Goal: Task Accomplishment & Management: Complete application form

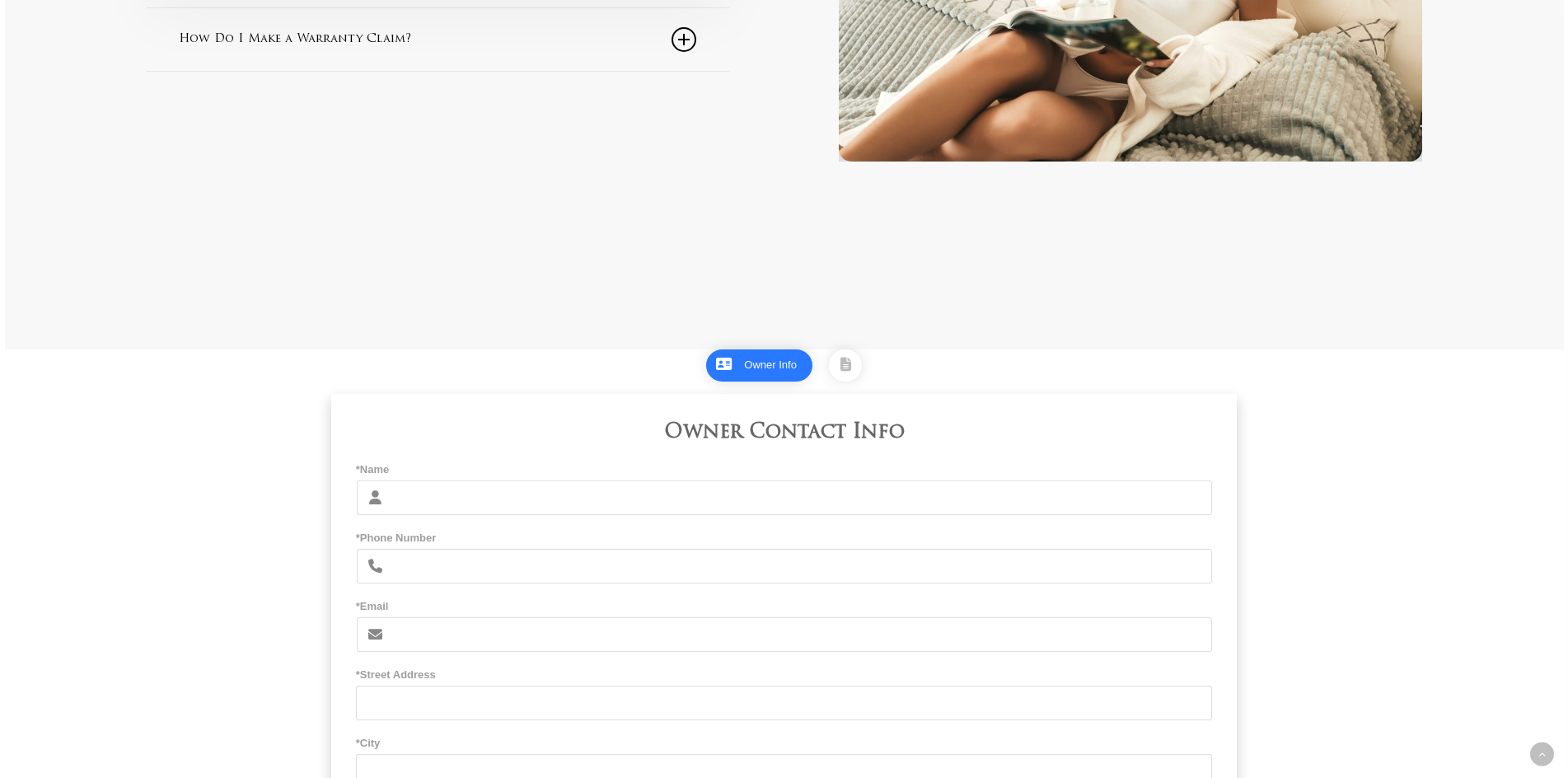
scroll to position [824, 0]
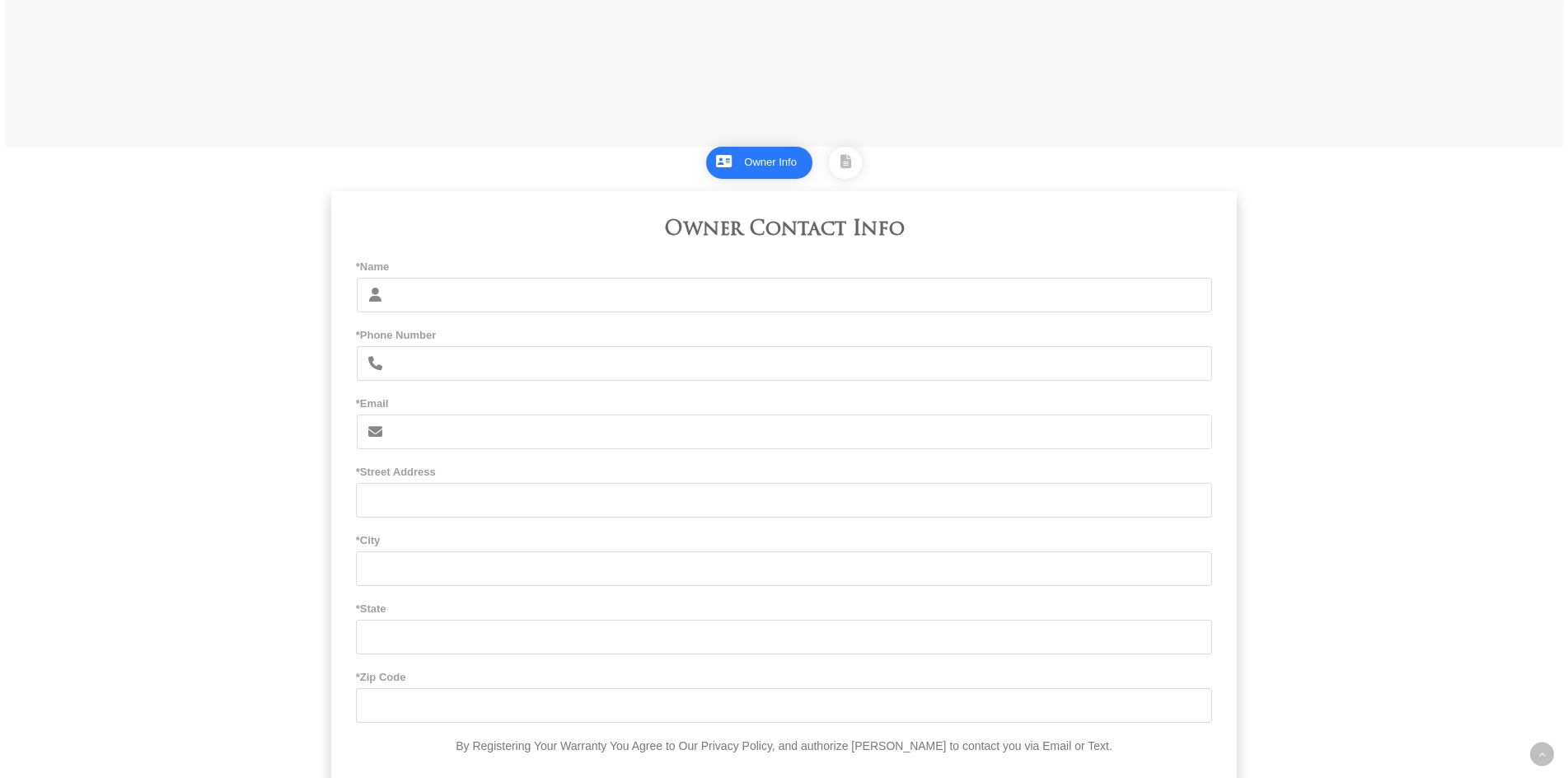
click at [494, 306] on input "*Name" at bounding box center [803, 295] width 821 height 34
type input "SILFAT BOLA MOROHUNFOLA"
click at [413, 365] on input "*Phone Number" at bounding box center [803, 364] width 821 height 34
click at [398, 368] on input "9097172898" at bounding box center [803, 364] width 821 height 34
click at [424, 368] on input "(9097172898" at bounding box center [803, 364] width 821 height 34
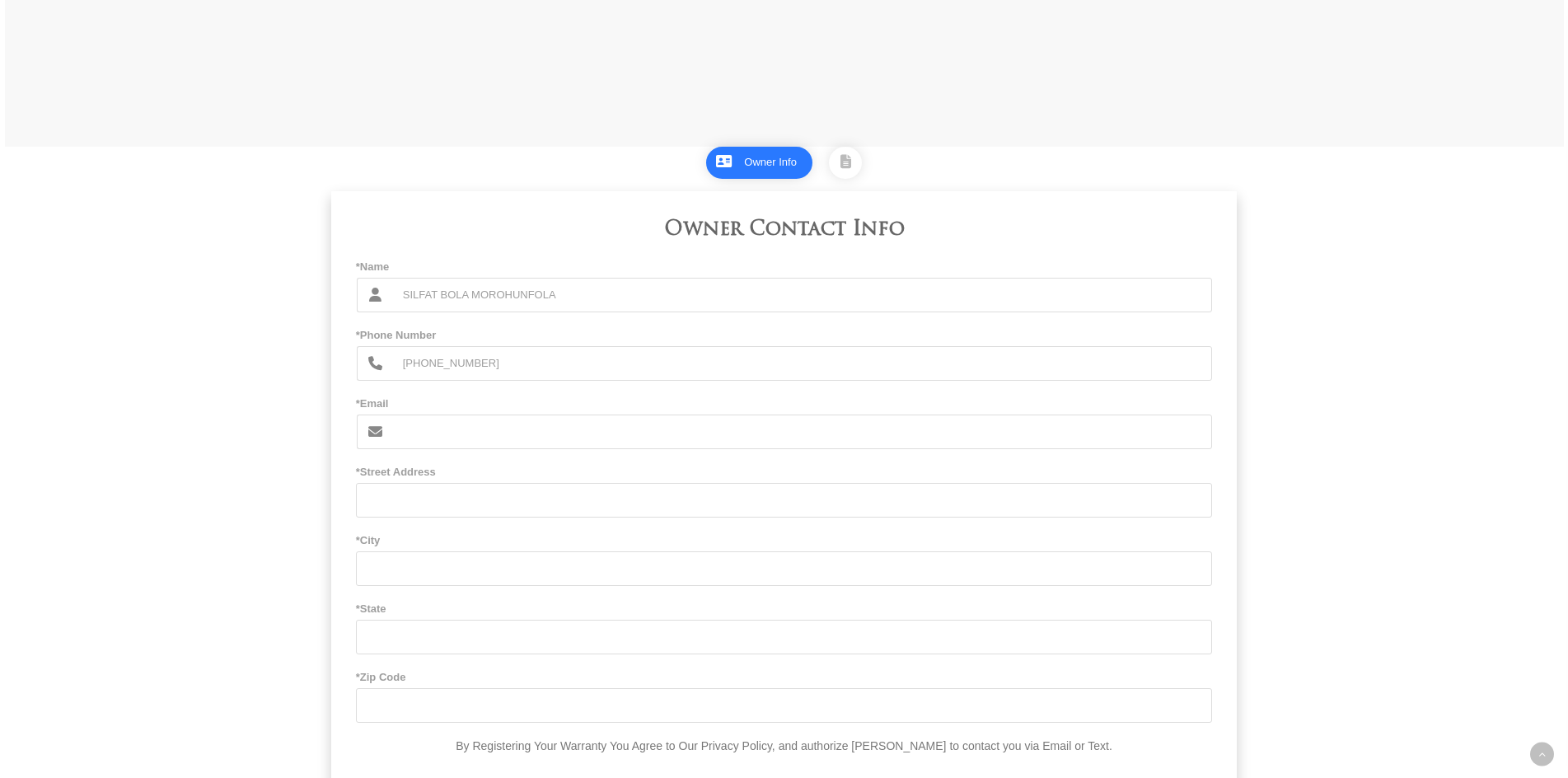
type input "[PHONE_NUMBER]"
click at [421, 442] on input "*Email" at bounding box center [803, 432] width 821 height 34
type input "[EMAIL_ADDRESS][DOMAIN_NAME]"
click at [427, 498] on input "*Street Address" at bounding box center [785, 501] width 857 height 34
type input "[STREET_ADDRESS]"
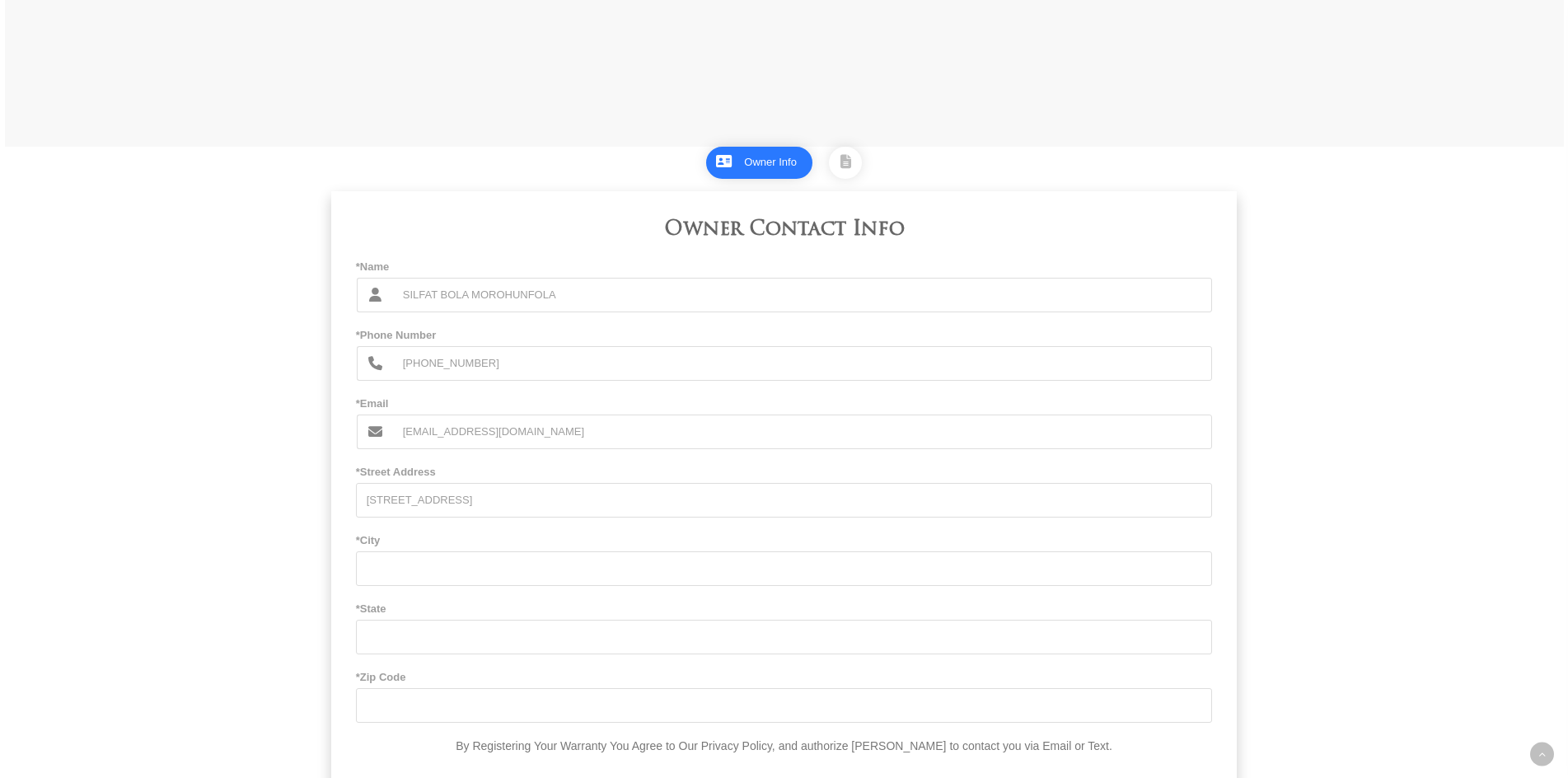
click at [403, 569] on input "*City" at bounding box center [785, 569] width 857 height 34
type input "RANCHO CUCAMONGA"
click at [405, 654] on input "*State" at bounding box center [785, 637] width 857 height 34
type input "CA"
click at [389, 714] on input "*Zip Code" at bounding box center [785, 705] width 857 height 34
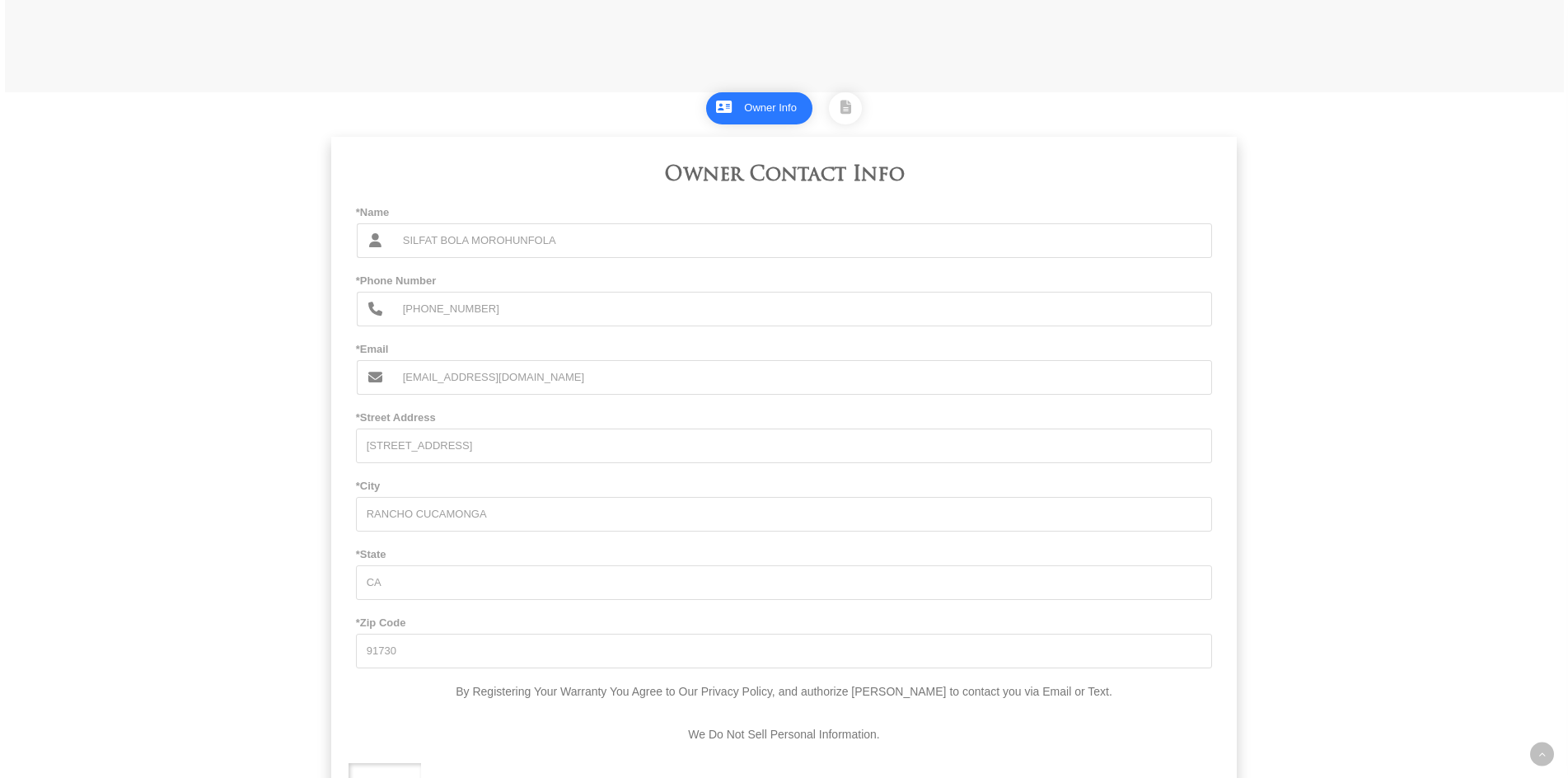
scroll to position [1085, 0]
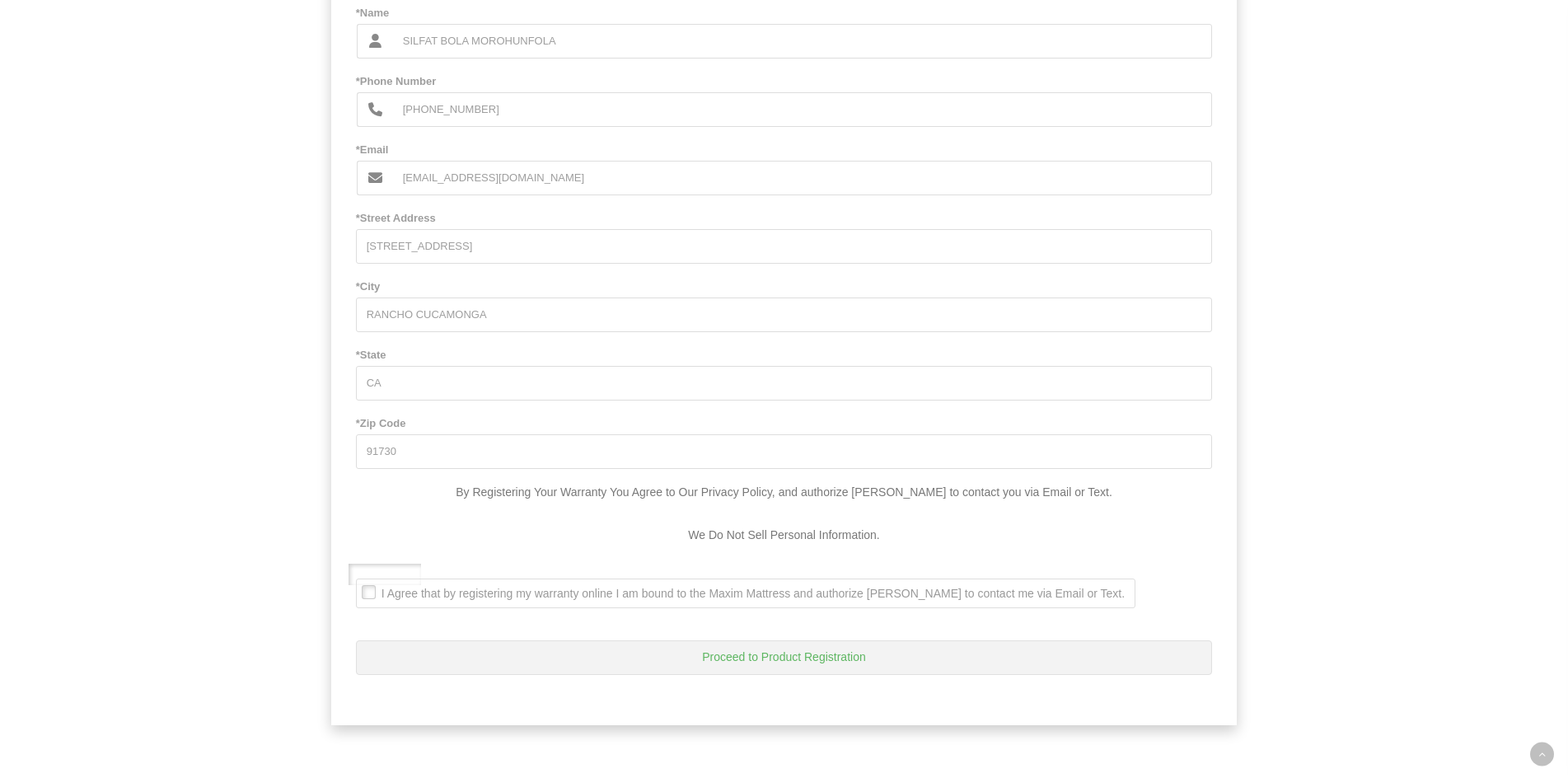
type input "91730"
click at [370, 593] on span "I Agree that by registering my warranty online I am bound to the Maxim Mattress…" at bounding box center [740, 593] width 768 height 15
click at [361, 580] on Text\ ". I Agree that by registering my warranty online I am bound to the Maxim Mattre…" at bounding box center [361, 580] width 0 height 0
click at [794, 657] on button "Proceed to Product Registration" at bounding box center [785, 657] width 857 height 34
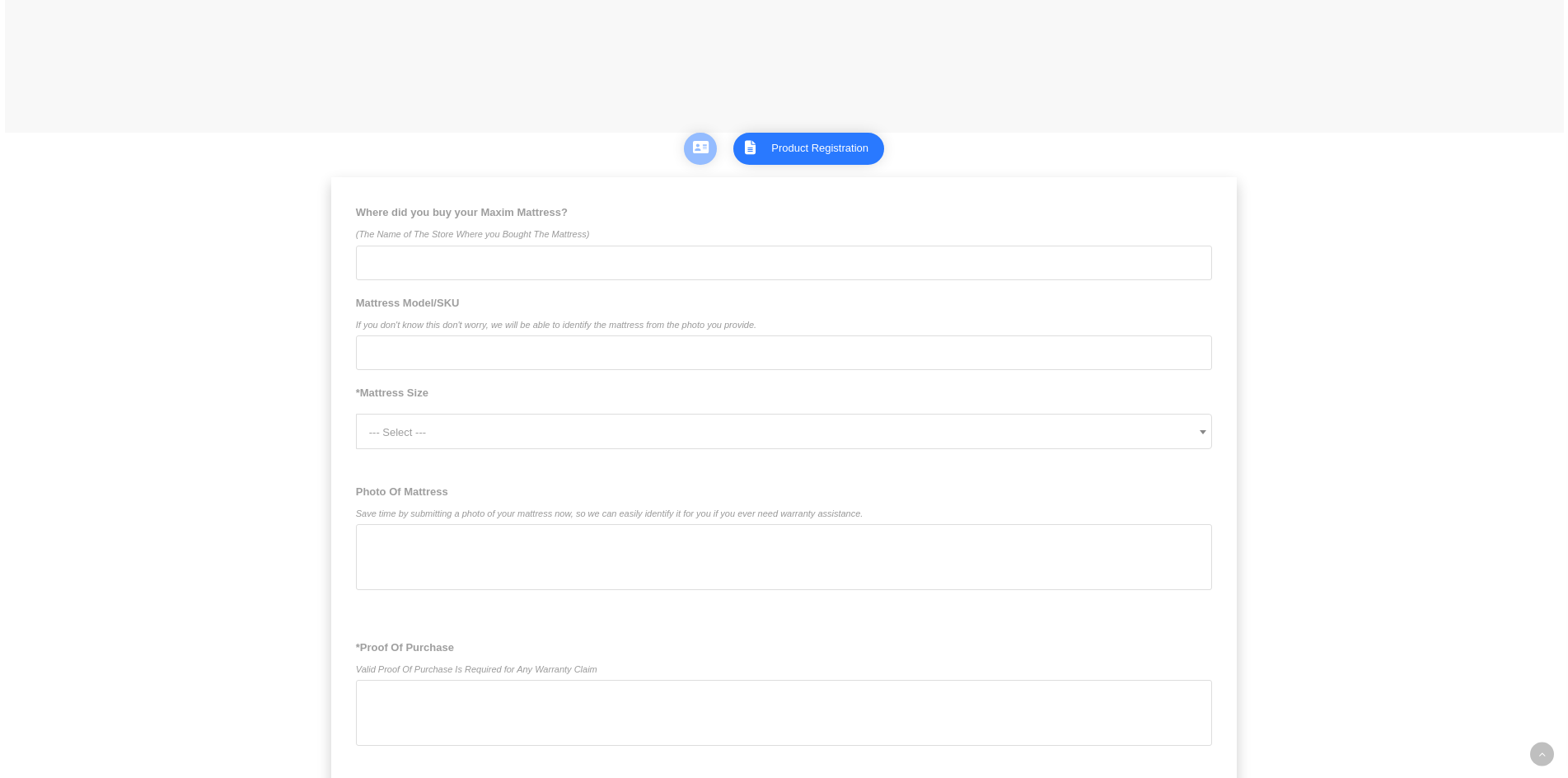
scroll to position [920, 0]
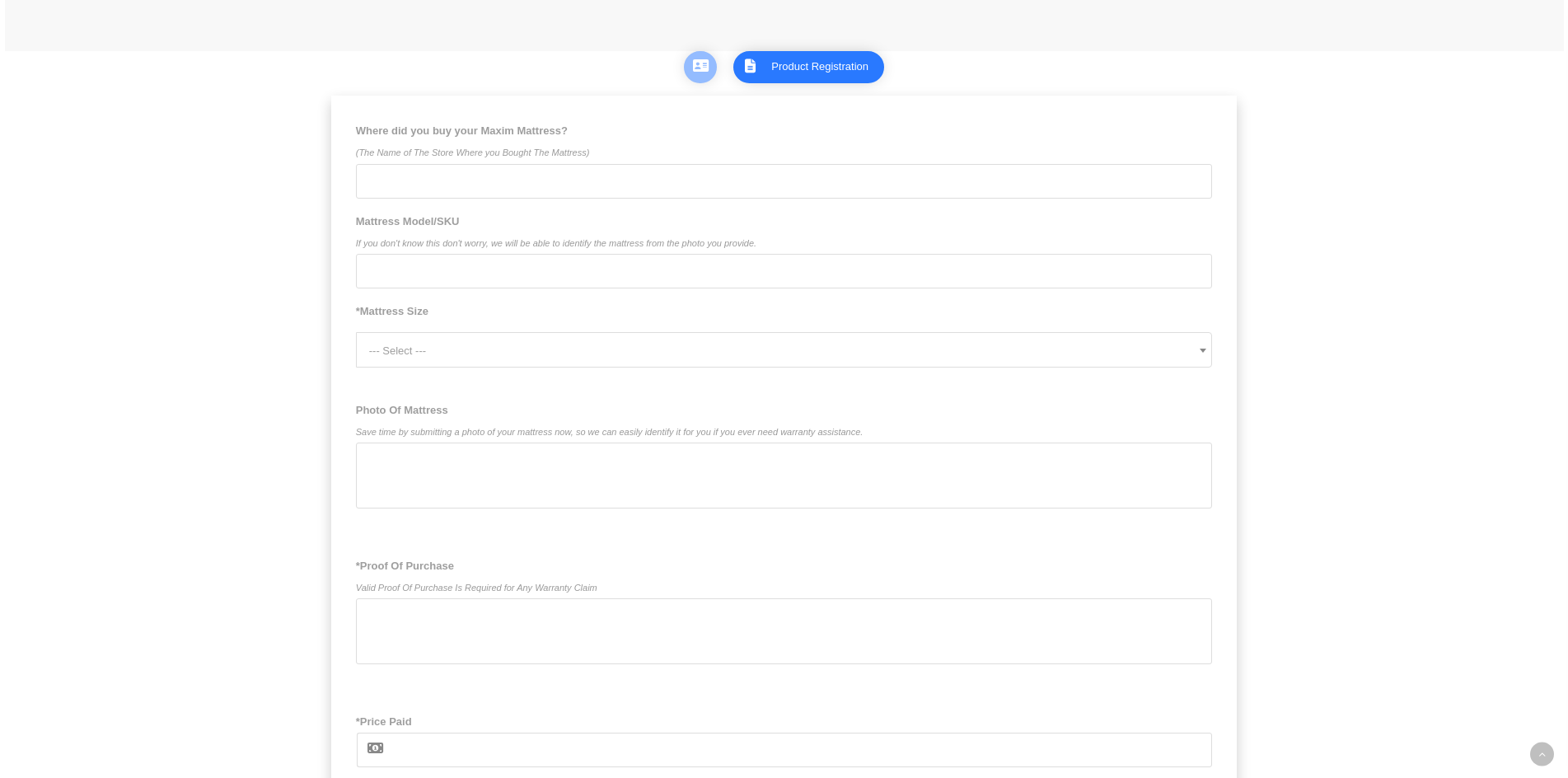
click at [486, 188] on input "Where did you buy your Maxim Mattress? (The Name of The Store Where you Bought …" at bounding box center [785, 181] width 857 height 34
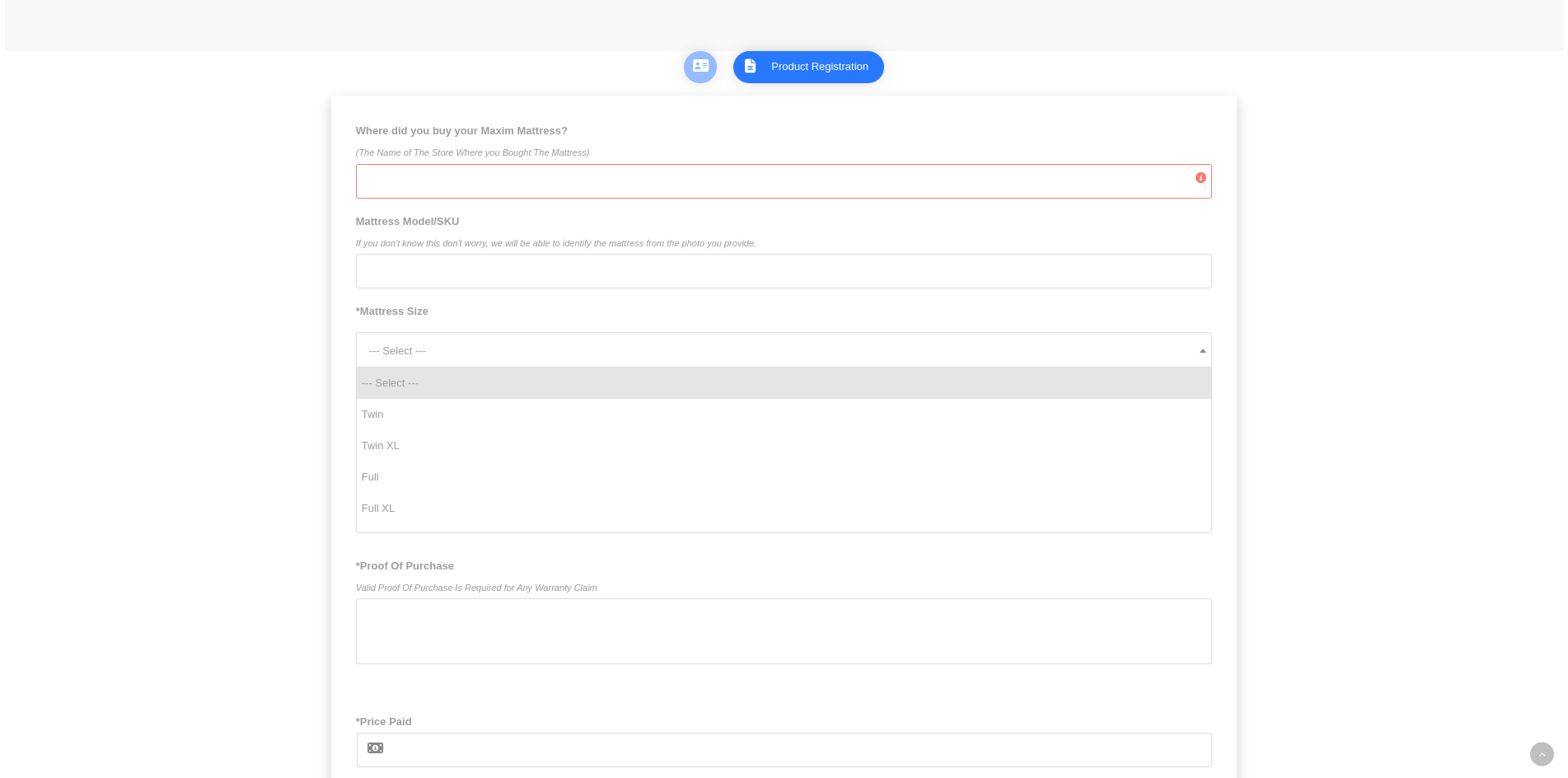
click at [413, 368] on span "--- Select ---" at bounding box center [790, 350] width 843 height 35
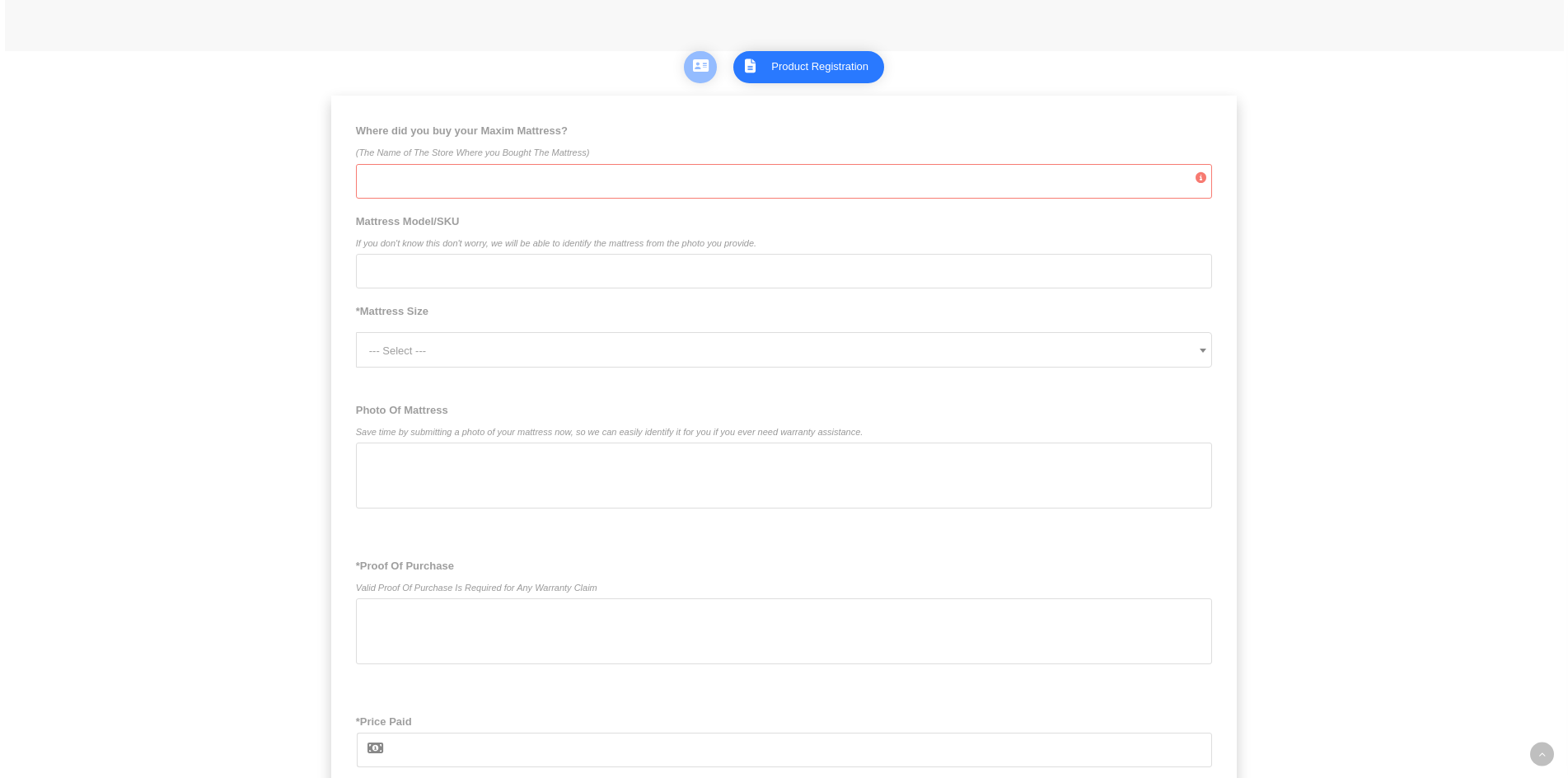
click at [449, 365] on span "--- Select ---" at bounding box center [790, 350] width 843 height 35
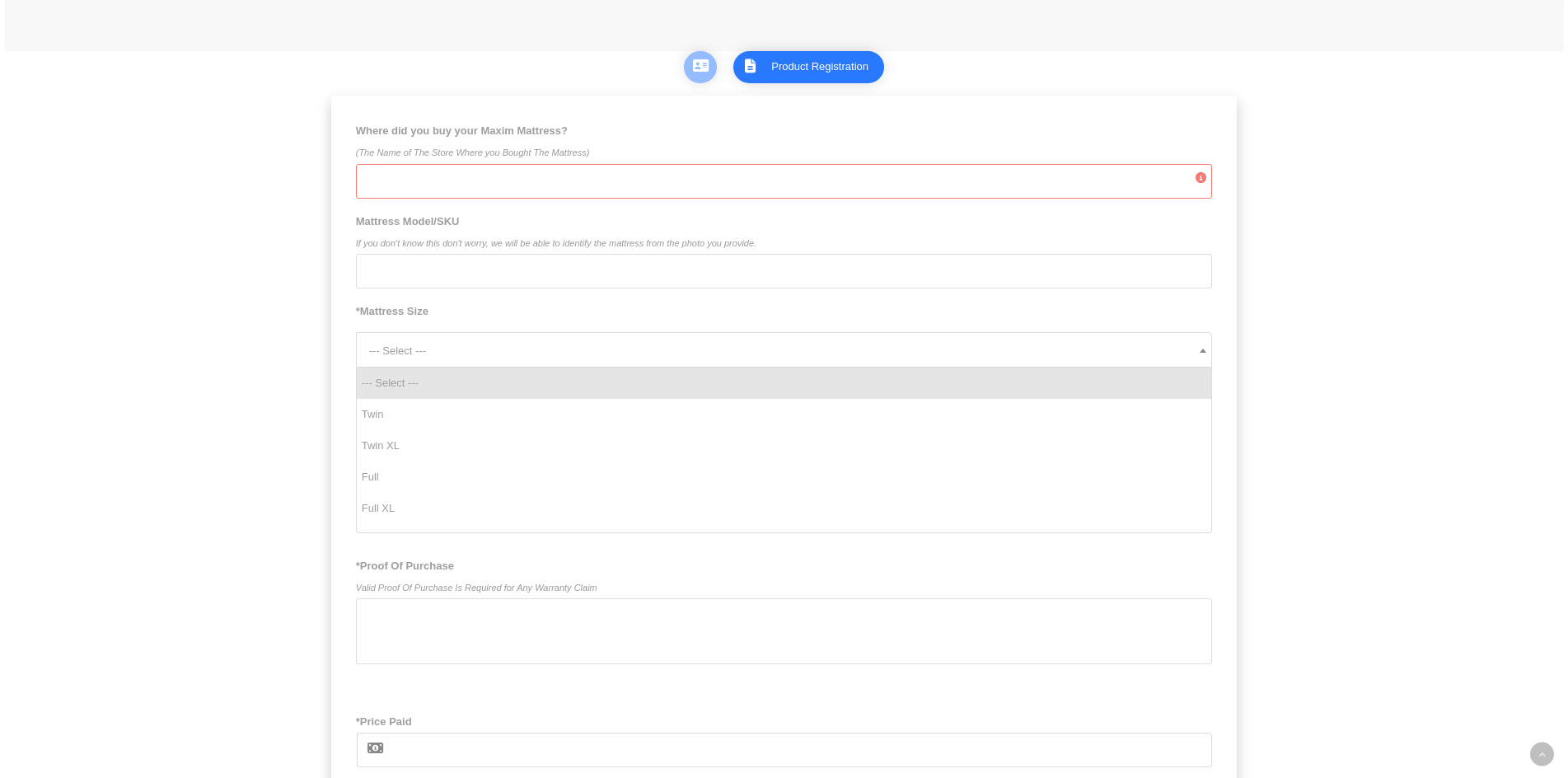
click at [422, 358] on span "--- Select ---" at bounding box center [790, 350] width 843 height 35
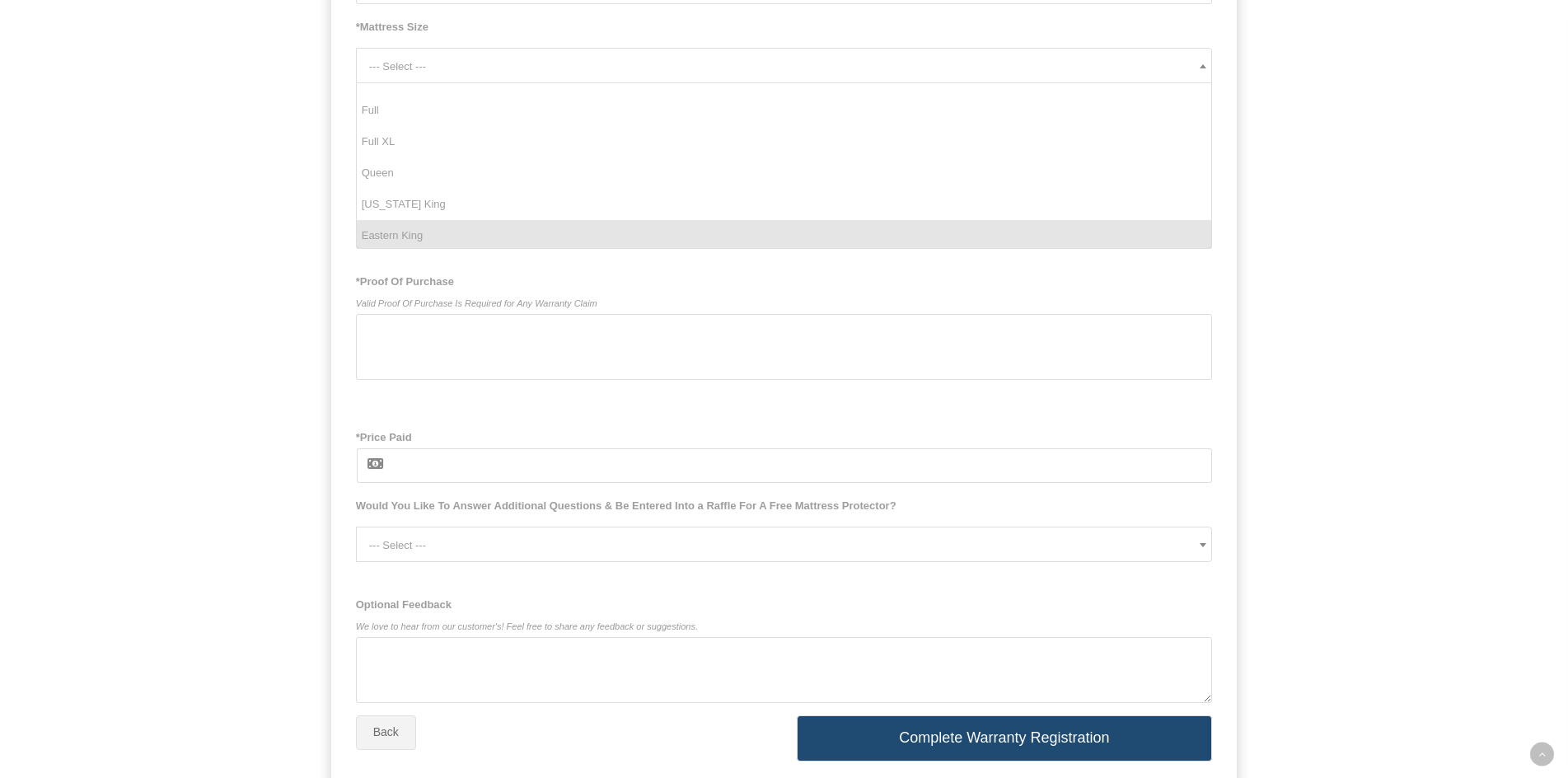
scroll to position [1250, 0]
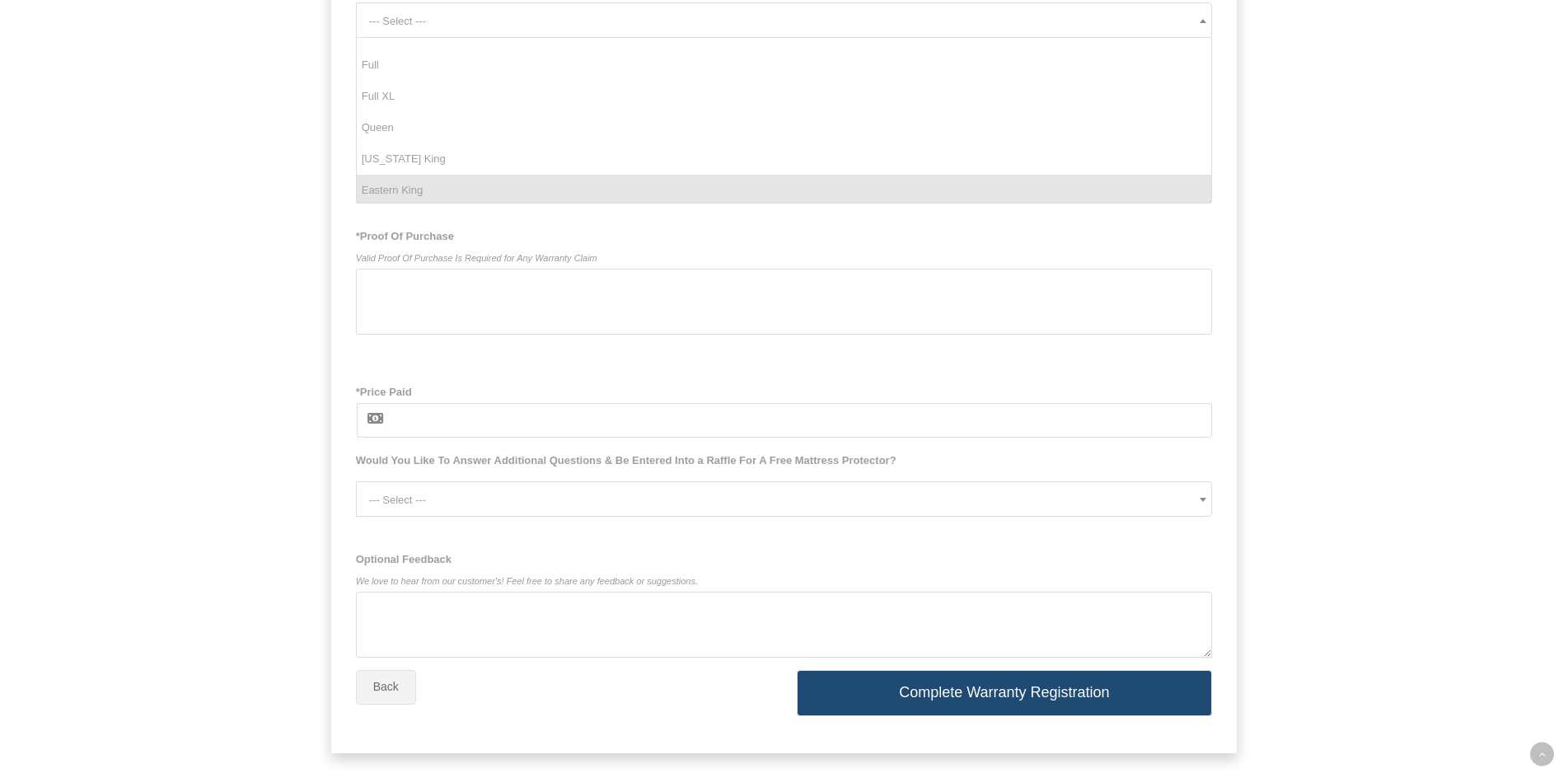
click at [430, 433] on input "*Price Paid" at bounding box center [803, 421] width 821 height 34
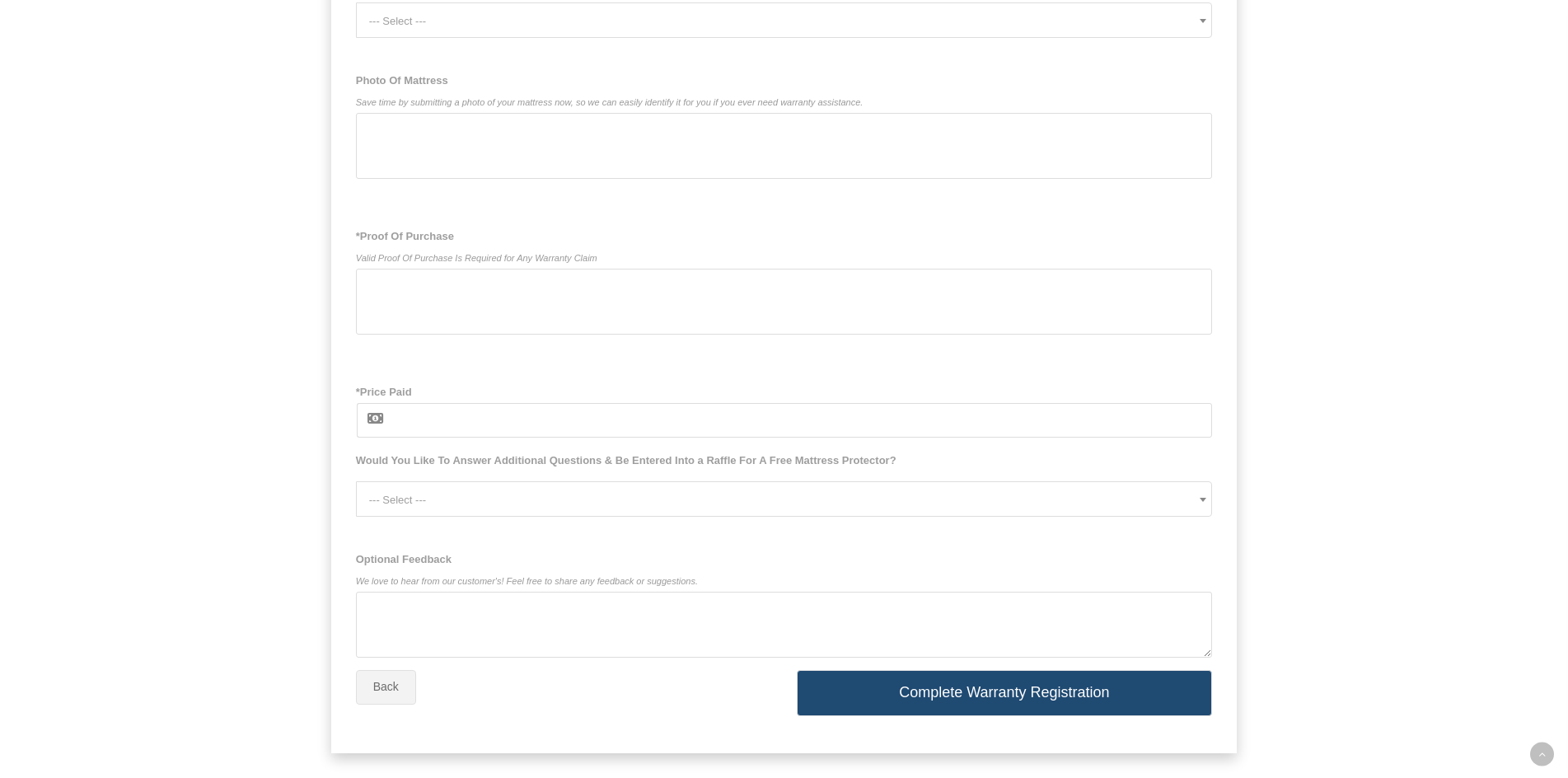
type input "4"
type input "$"
type input "%"
click at [415, 423] on input "*Price Paid" at bounding box center [803, 421] width 821 height 34
click at [376, 425] on span at bounding box center [375, 418] width 15 height 14
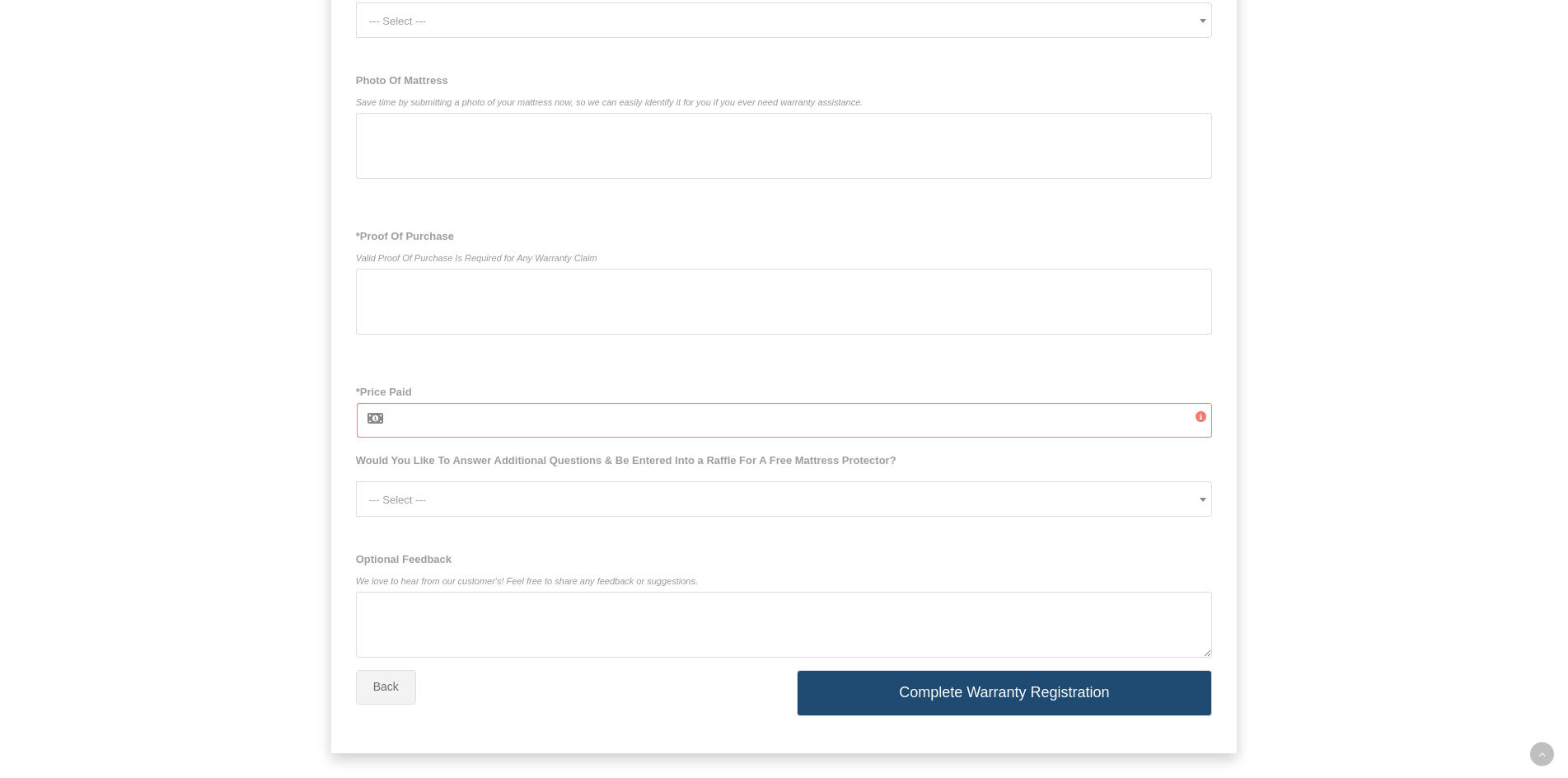
click at [397, 430] on input "*Price Paid" at bounding box center [803, 421] width 821 height 34
type input "2"
type input "1200"
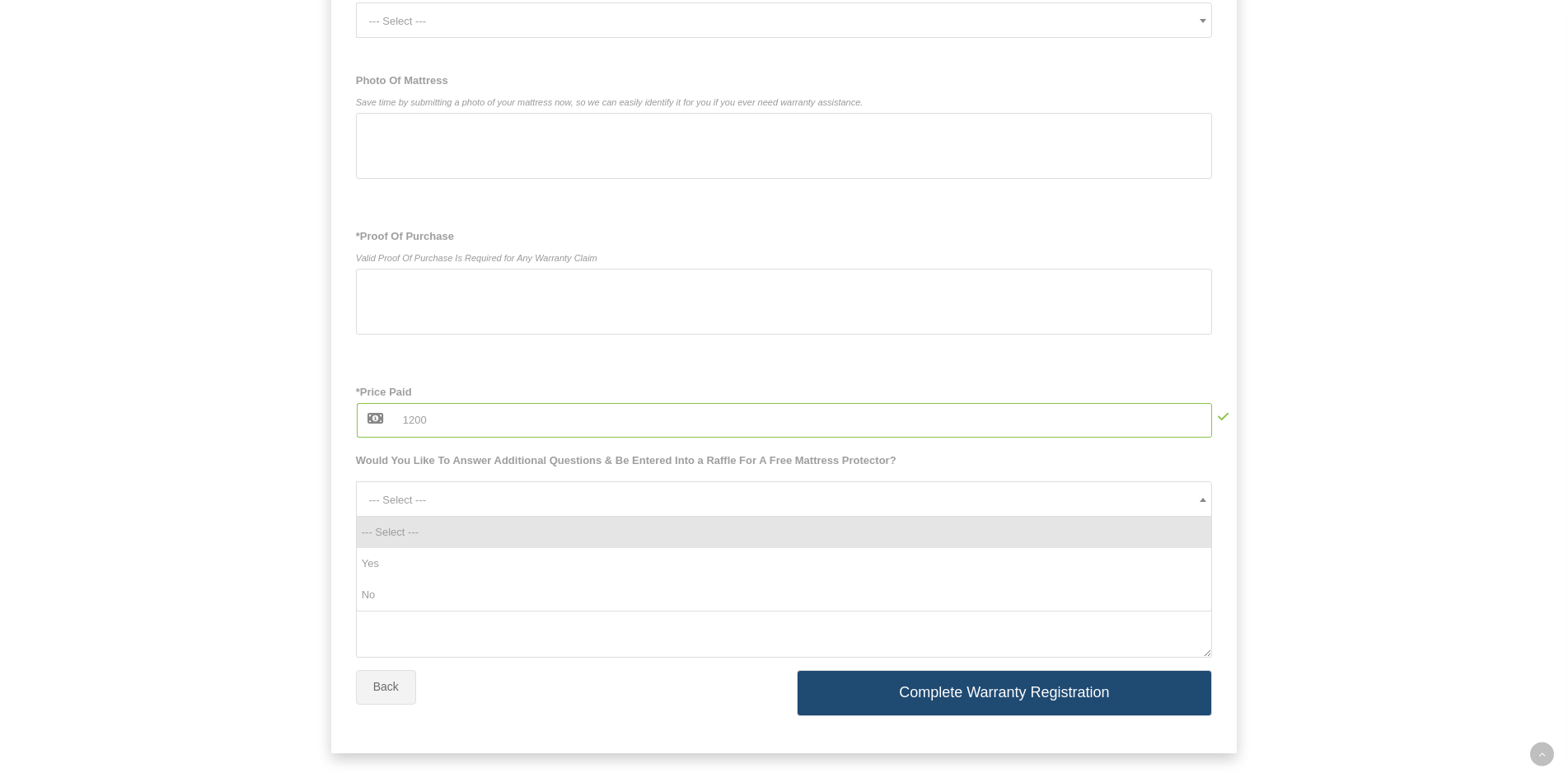
click at [402, 512] on span "--- Select ---" at bounding box center [790, 500] width 843 height 35
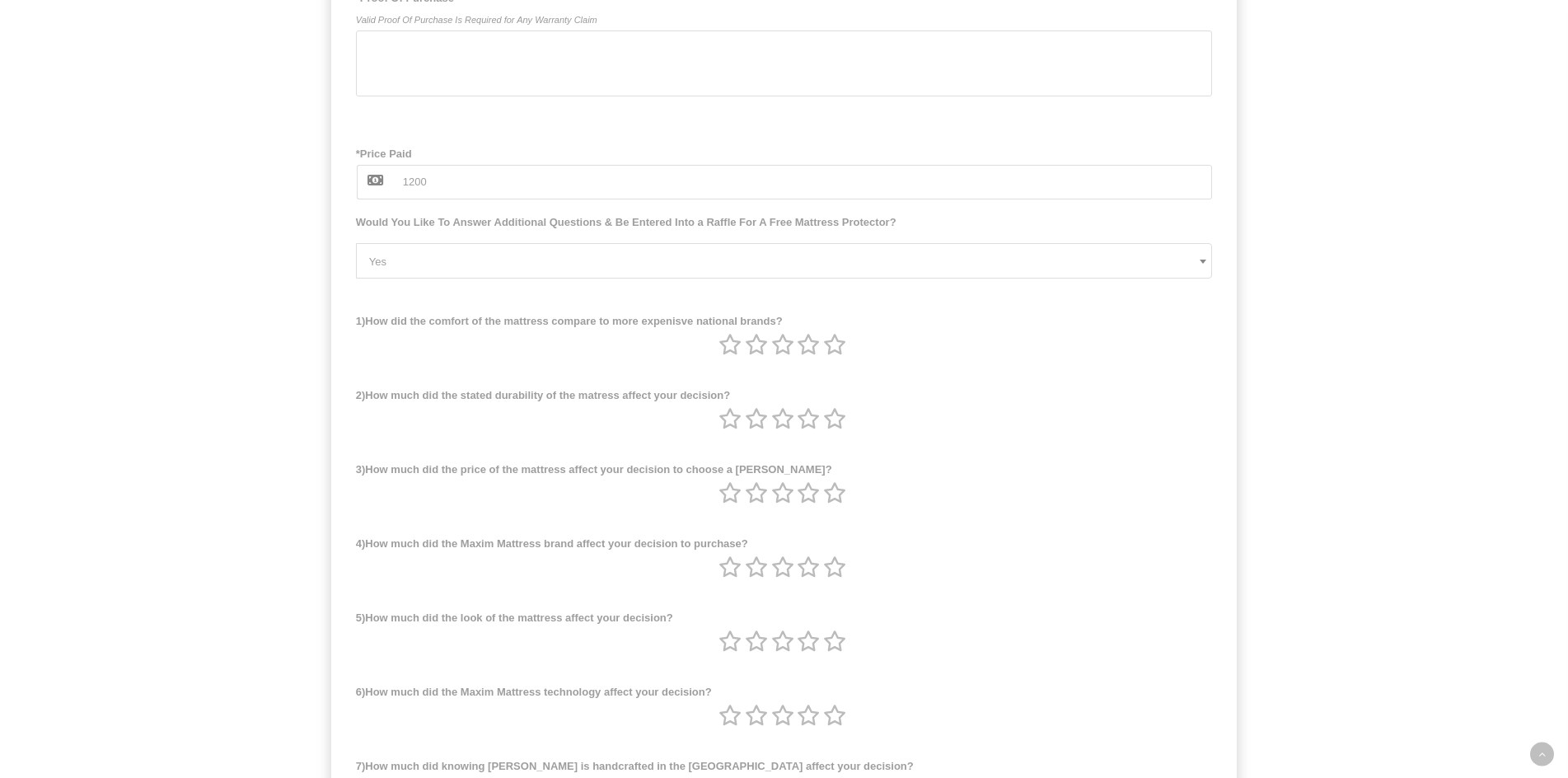
scroll to position [1497, 0]
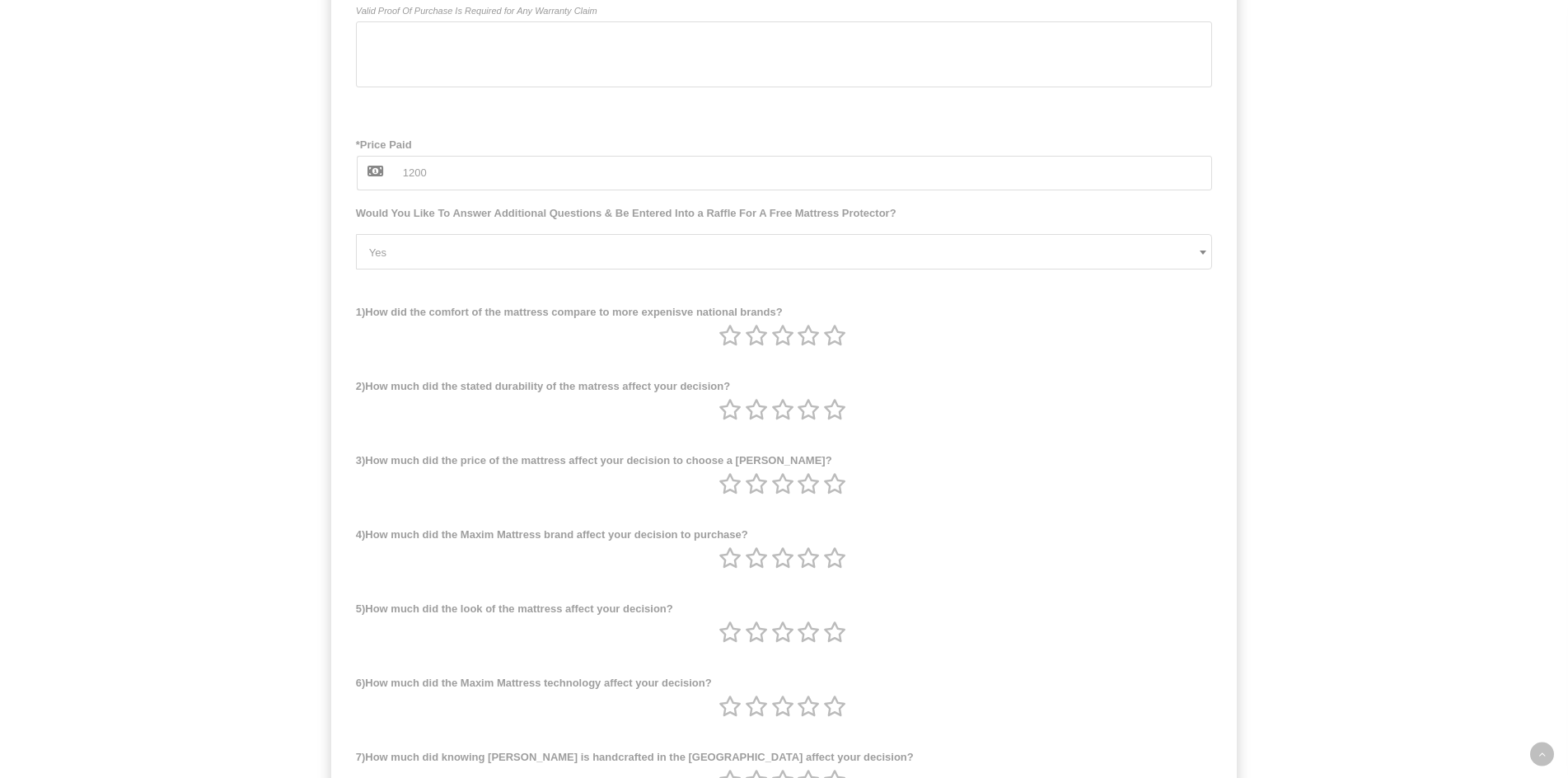
click at [537, 224] on span "Would You Like To Answer Additional Questions & Be Entered Into a Raffle For A …" at bounding box center [785, 214] width 857 height 22
click at [394, 258] on span "Yes" at bounding box center [790, 252] width 843 height 35
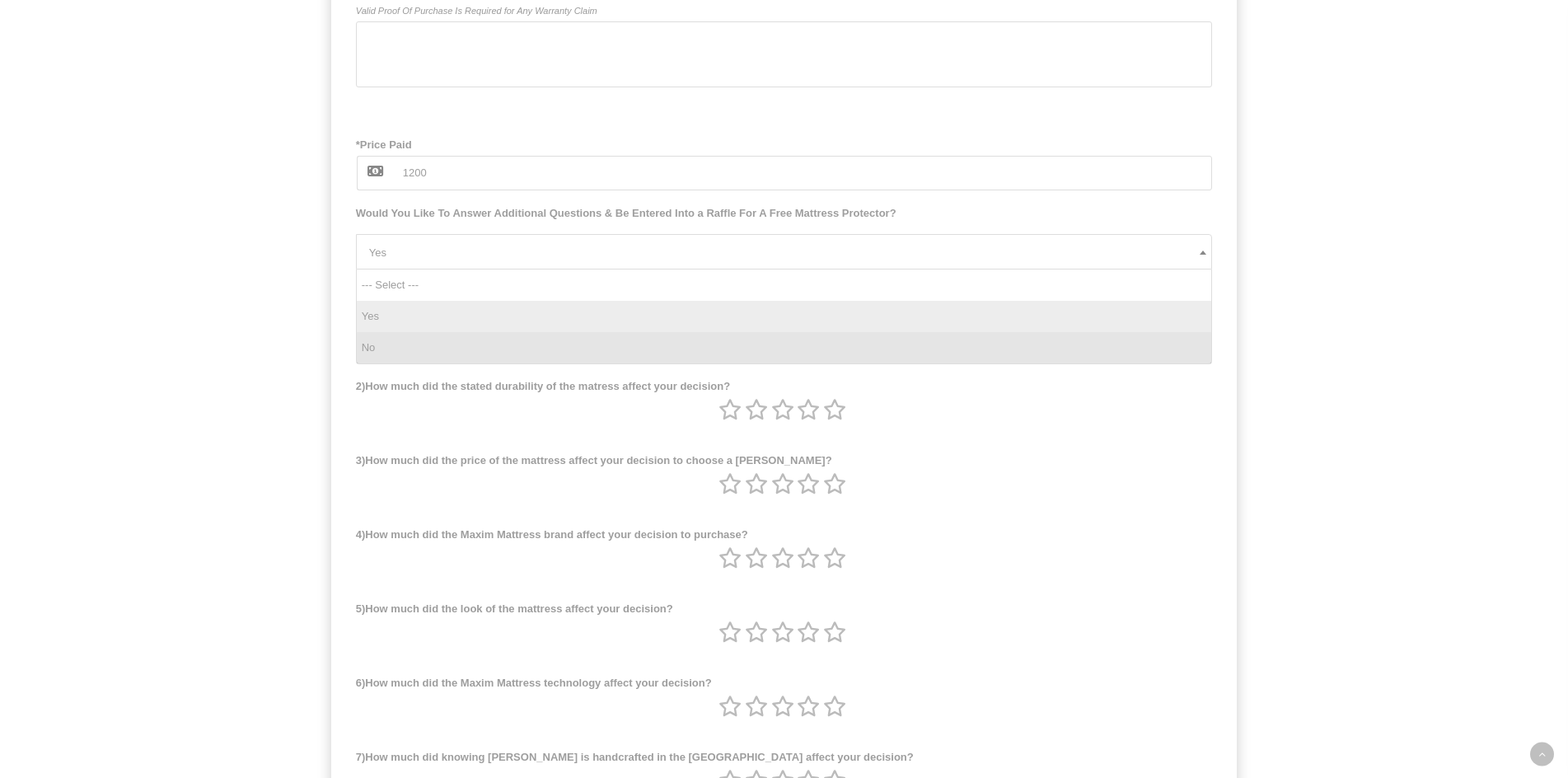
select select "No"
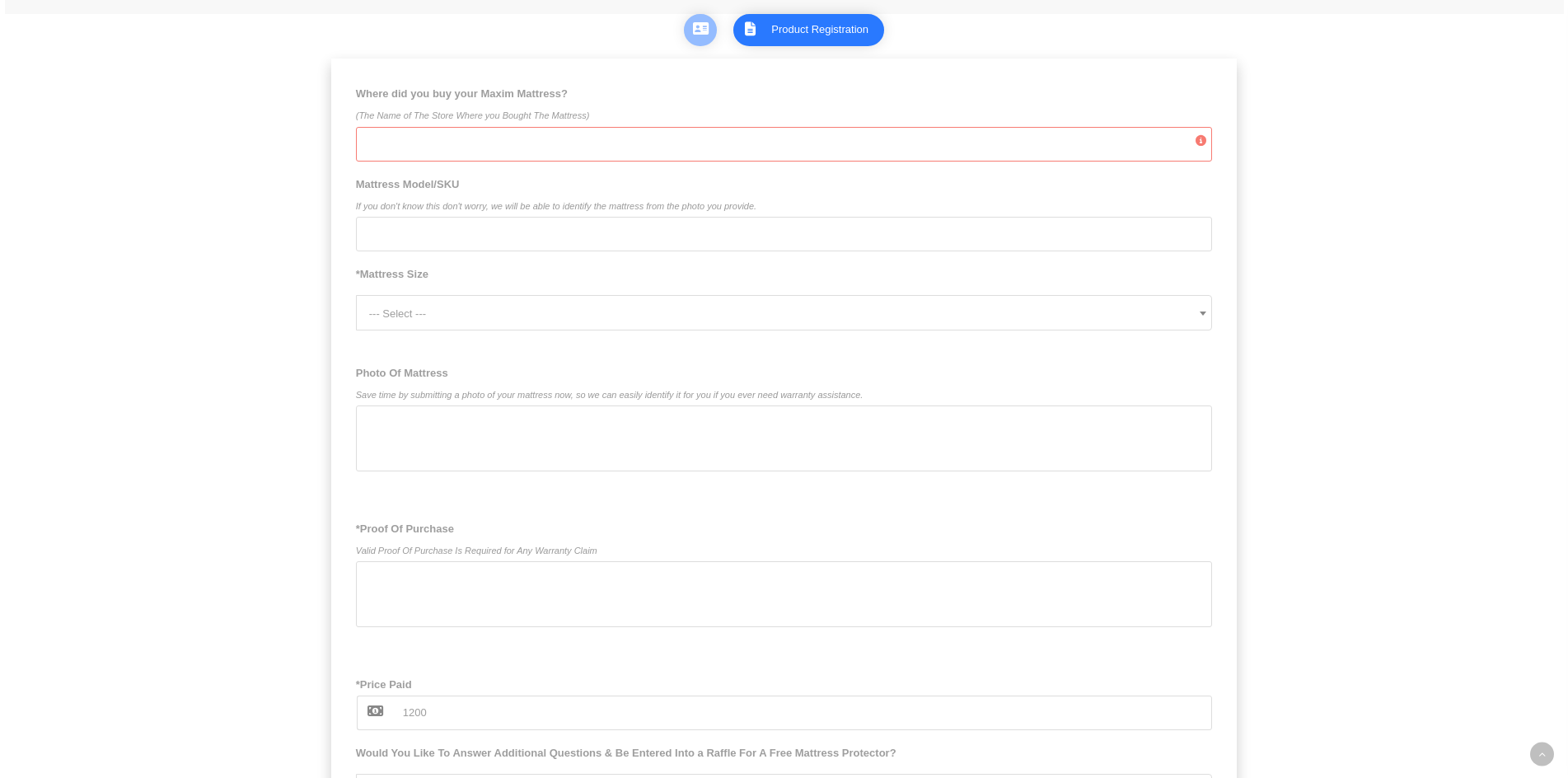
scroll to position [955, 0]
click at [1204, 318] on b at bounding box center [1203, 316] width 6 height 5
click at [680, 300] on div "--- Select --- Twin Twin XL Full Full XL Queen [US_STATE] King Eastern King I'm…" at bounding box center [785, 310] width 857 height 45
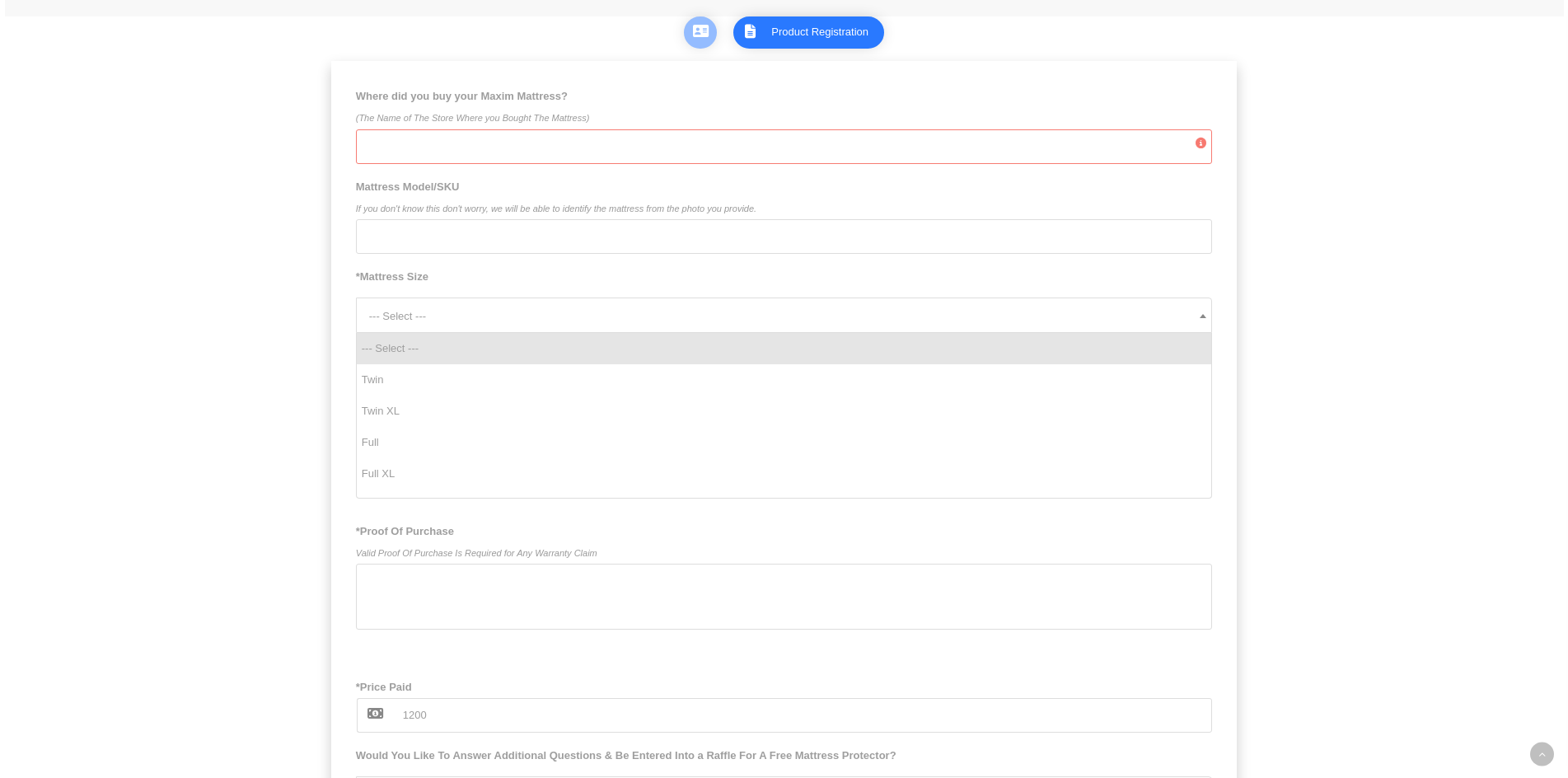
click at [663, 323] on span "--- Select ---" at bounding box center [790, 316] width 843 height 35
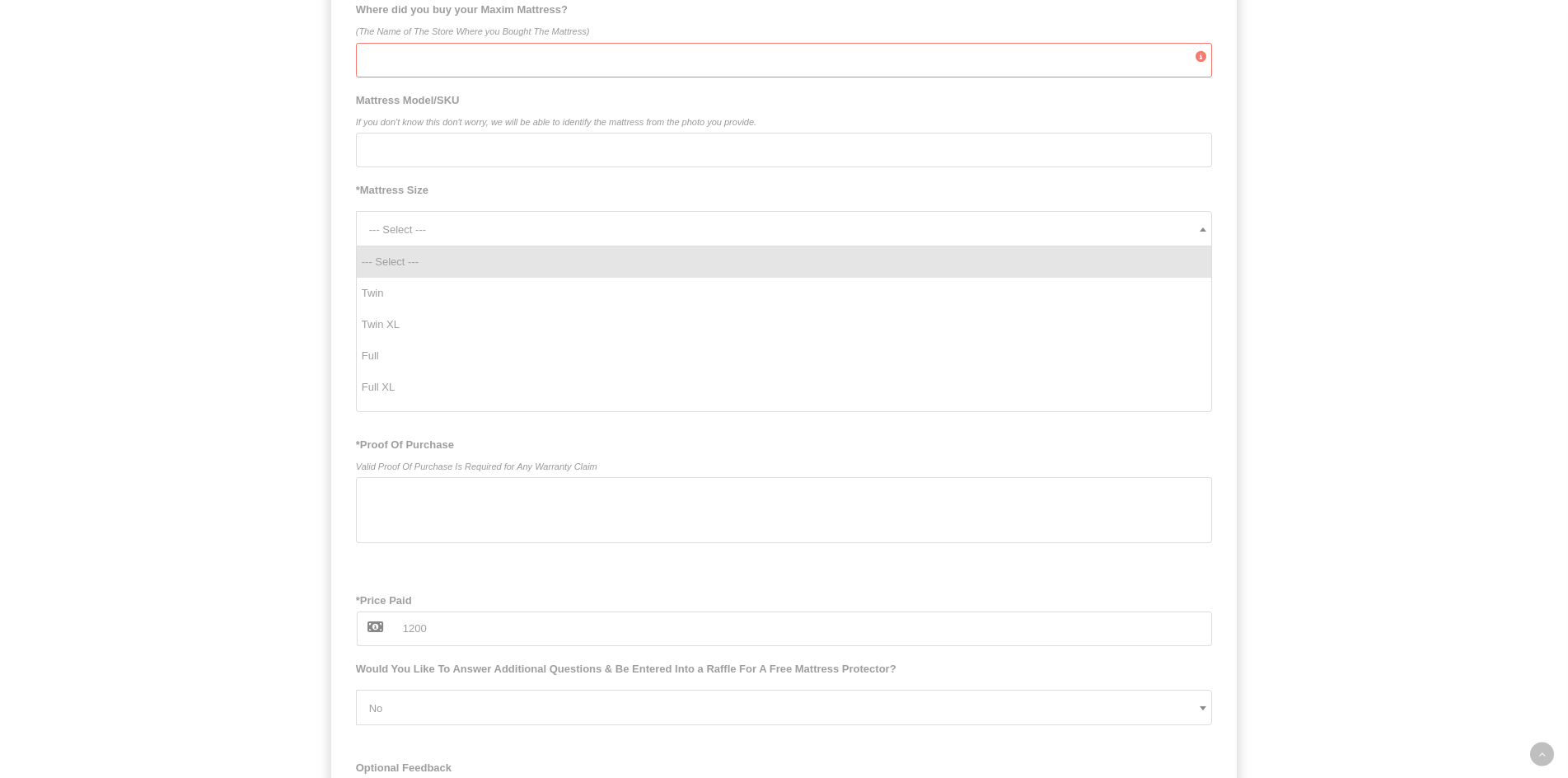
scroll to position [1037, 0]
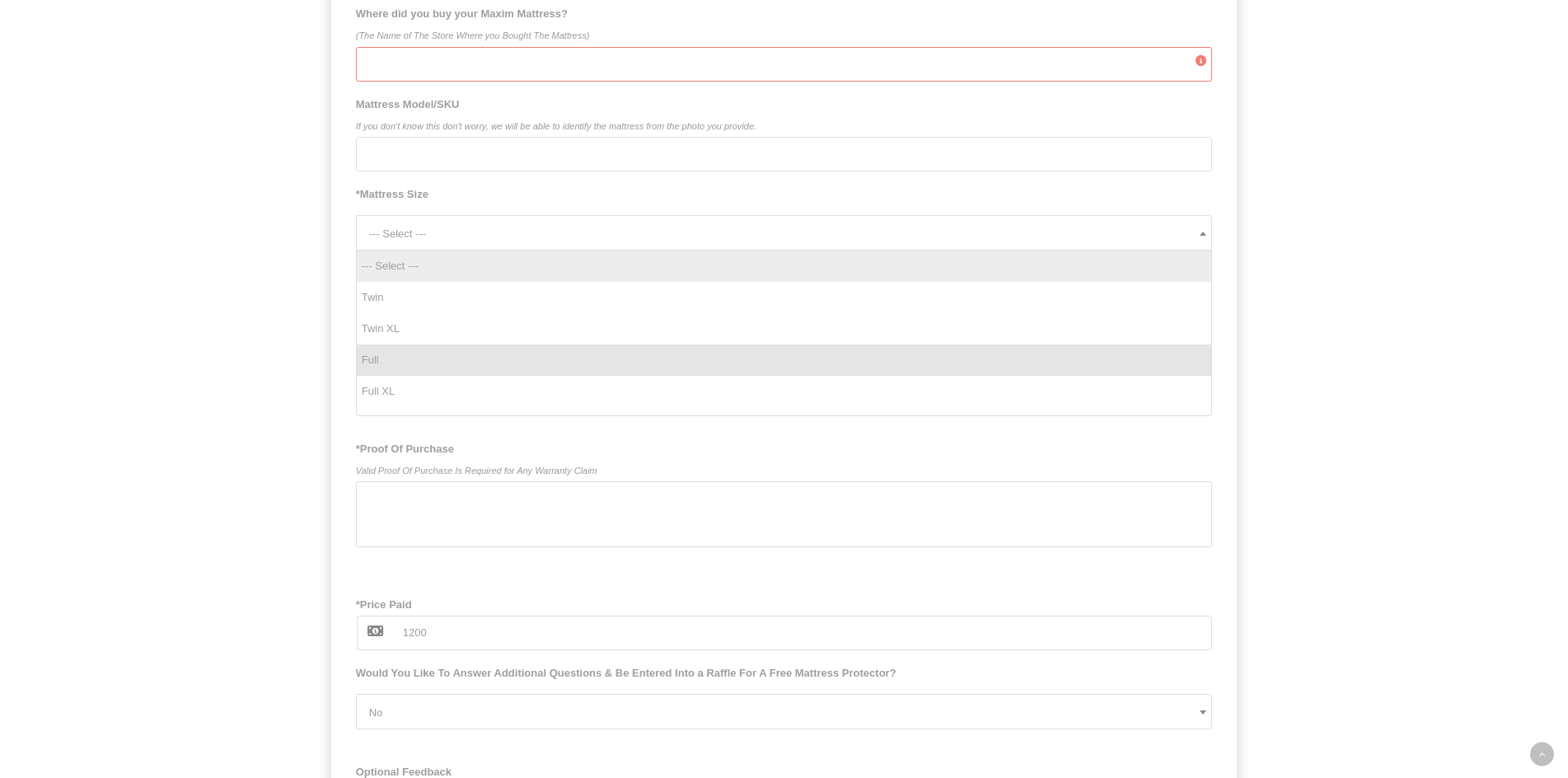
select select "Full"
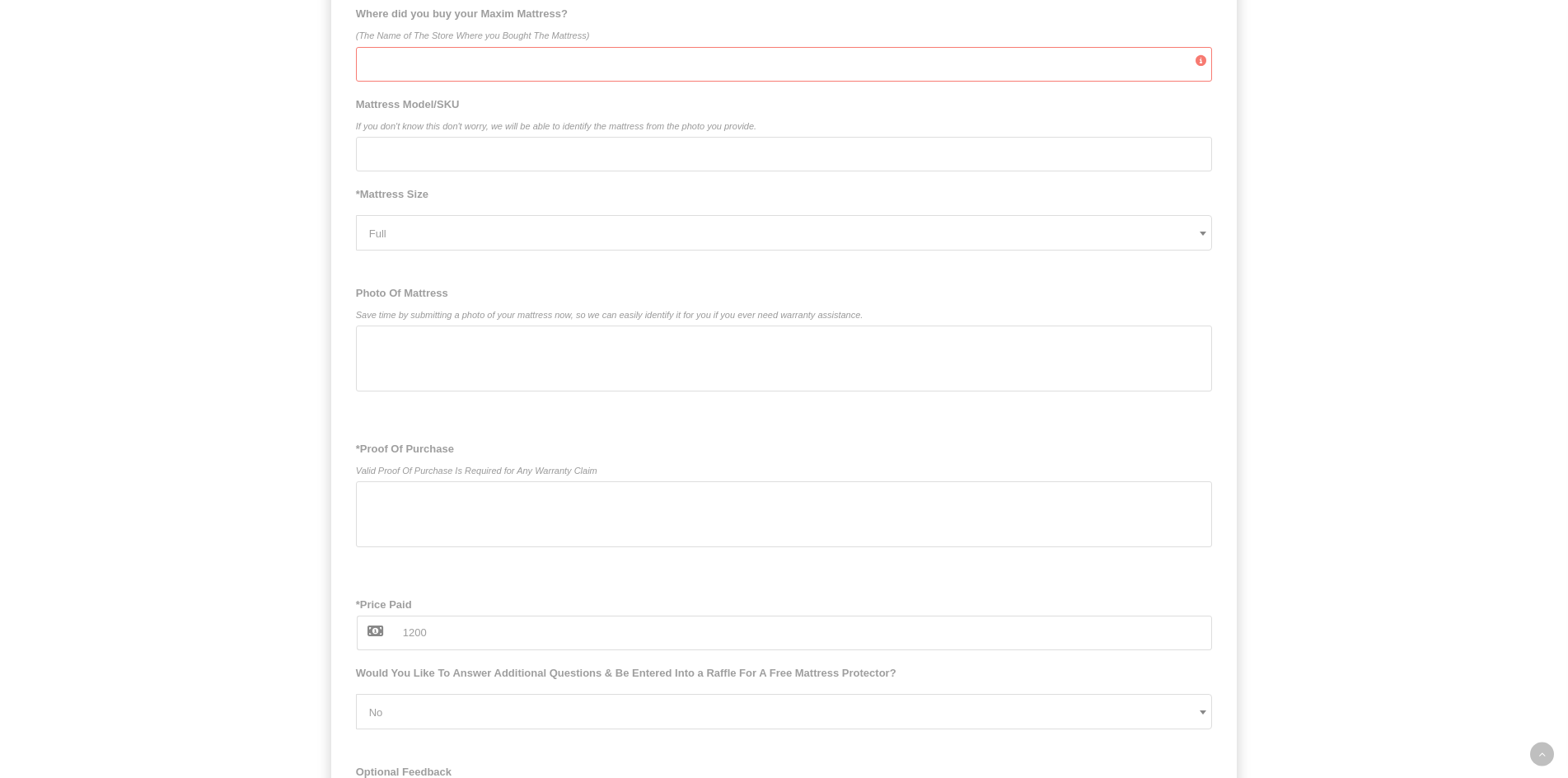
click at [461, 69] on input "Where did you buy your Maxim Mattress? (The Name of The Store Where you Bought …" at bounding box center [785, 64] width 857 height 34
click at [378, 73] on input "[PERSON_NAME]" at bounding box center [785, 64] width 857 height 34
click at [383, 73] on input "[PERSON_NAME]" at bounding box center [785, 64] width 857 height 34
type input "MAISON"
drag, startPoint x: 404, startPoint y: 106, endPoint x: 407, endPoint y: 140, distance: 34.1
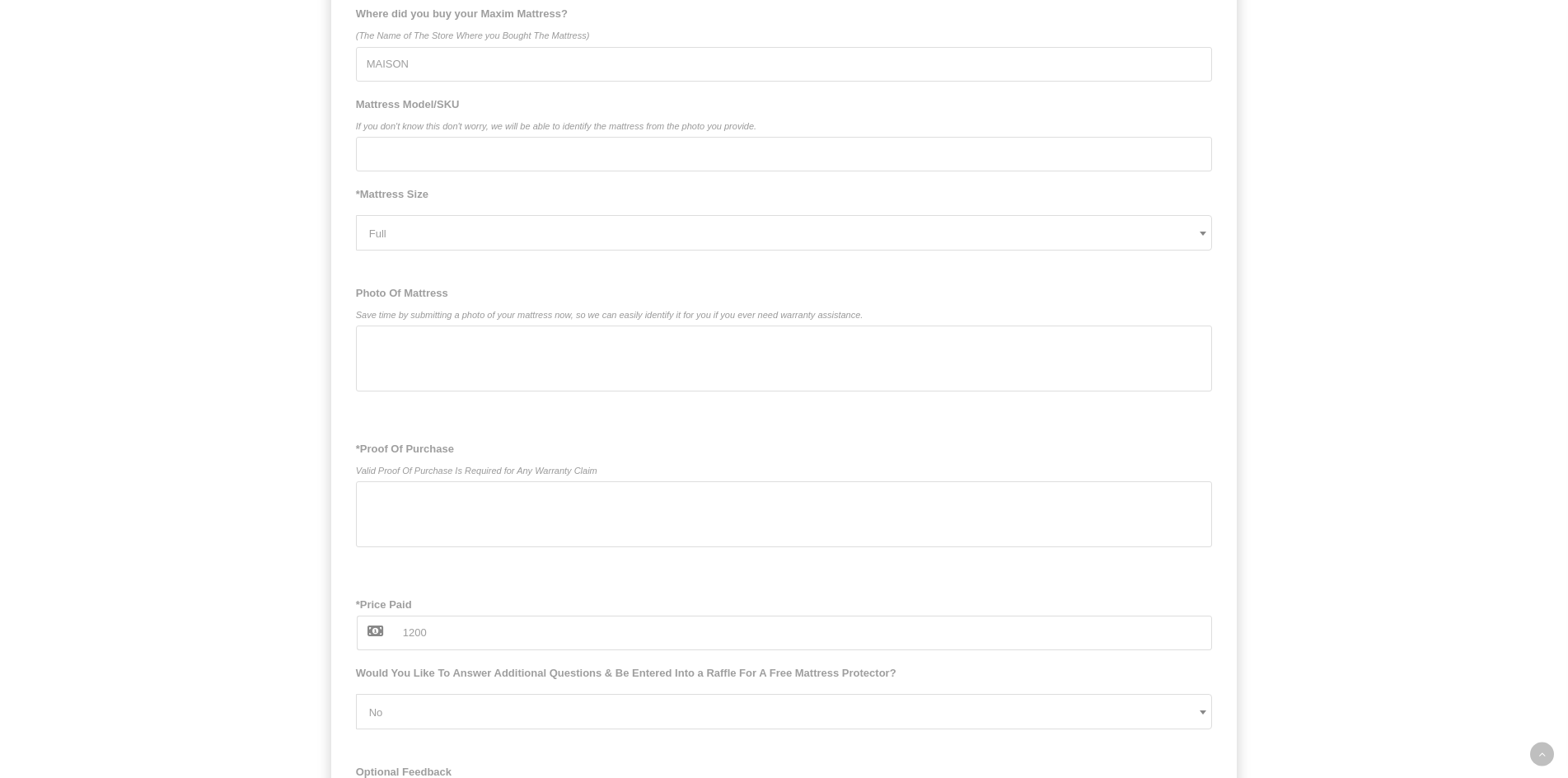
click at [407, 126] on label "Mattress Model/SKU If you don't know this don't worry, we will be able to ident…" at bounding box center [785, 115] width 857 height 43
click at [459, 131] on small "If you don't know this don't worry, we will be able to identify the mattress fr…" at bounding box center [785, 126] width 857 height 22
click at [459, 137] on input "Mattress Model/SKU If you don't know this don't worry, we will be able to ident…" at bounding box center [785, 154] width 857 height 34
click at [433, 167] on input "Mattress Model/SKU If you don't know this don't worry, we will be able to ident…" at bounding box center [785, 154] width 857 height 34
type input "1116"
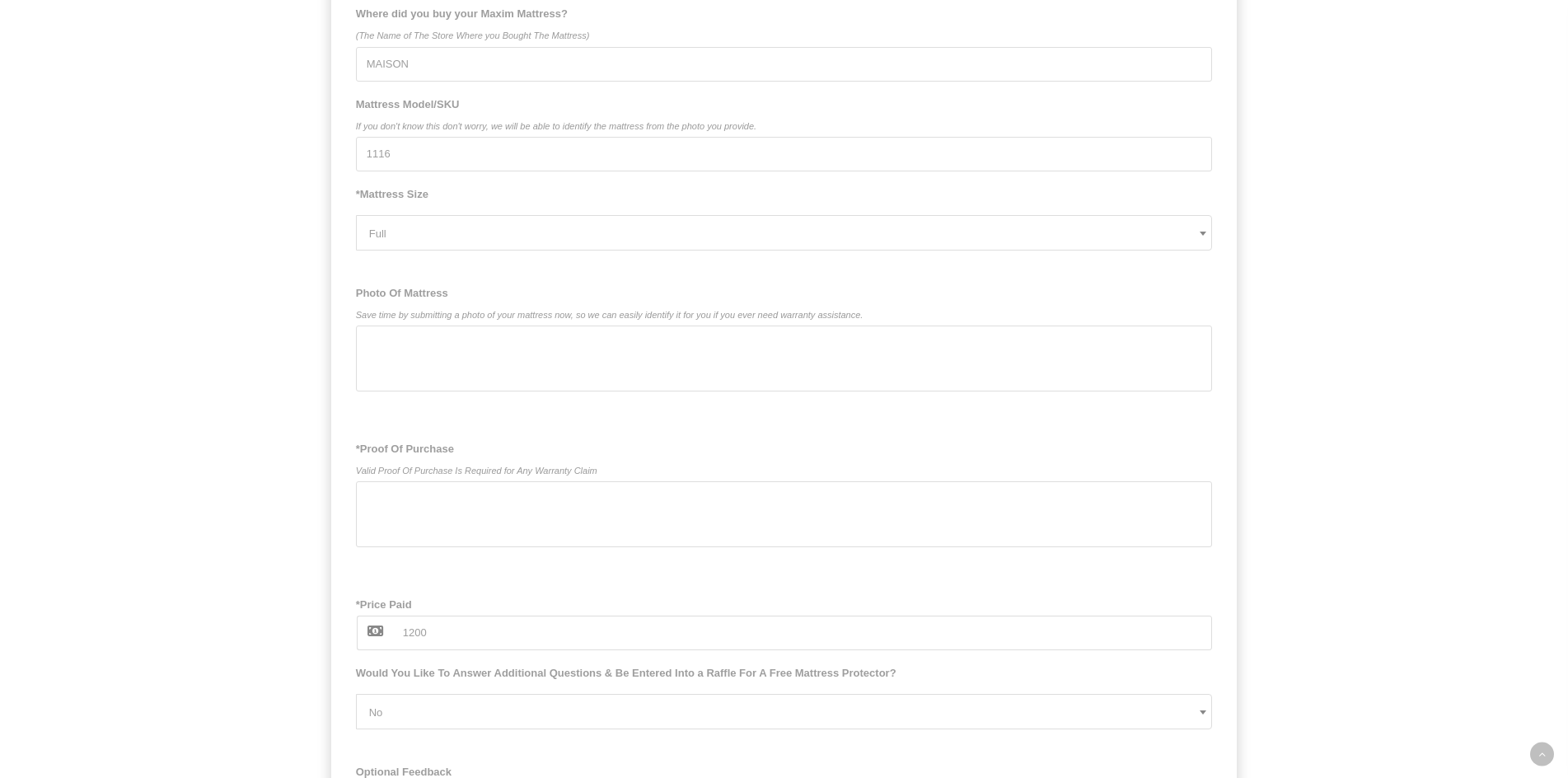
click at [427, 639] on input "1200" at bounding box center [803, 633] width 821 height 34
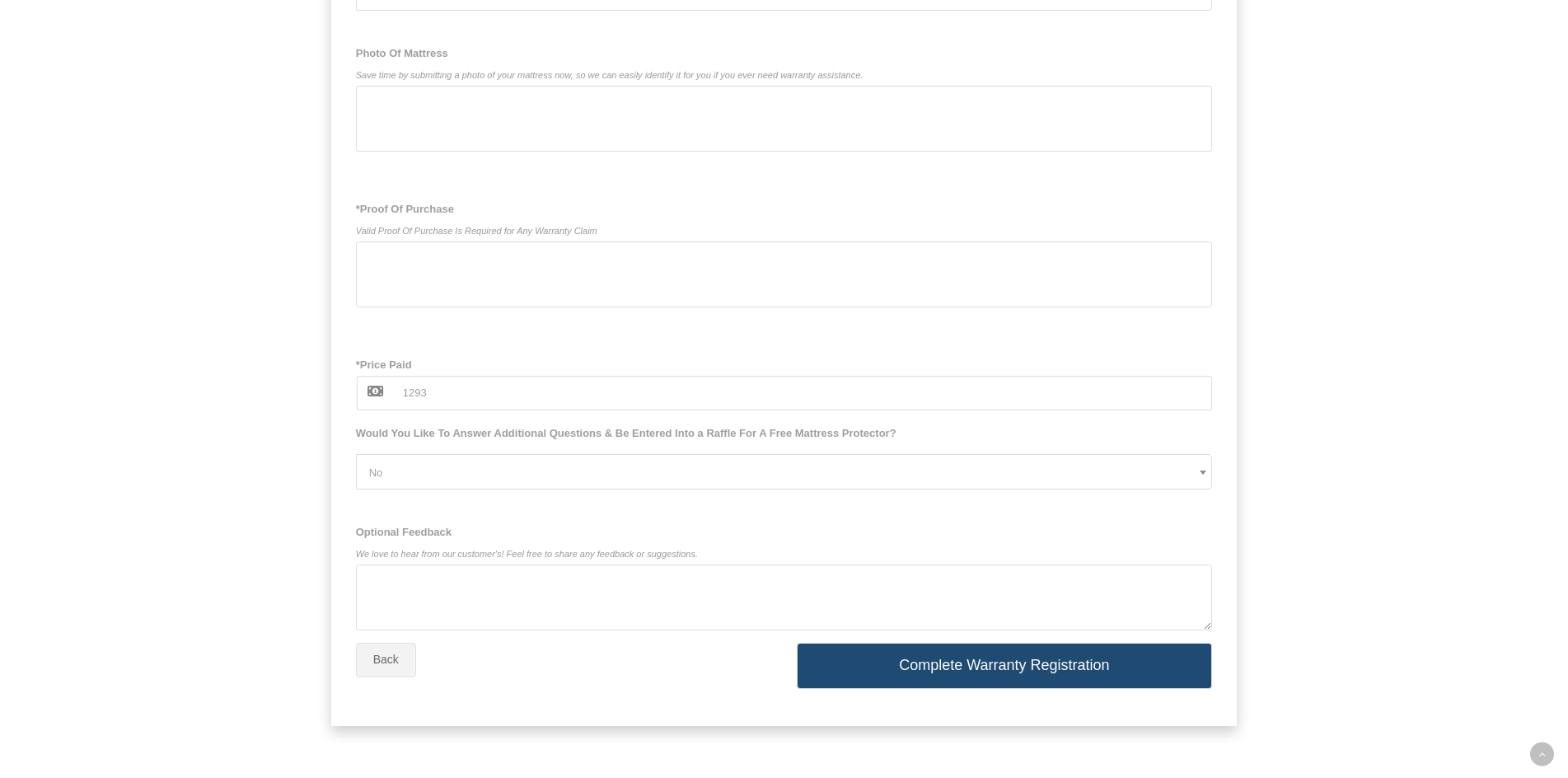
scroll to position [1285, 0]
type input "1293"
click at [457, 272] on div at bounding box center [785, 273] width 857 height 66
click at [586, 99] on div at bounding box center [785, 118] width 857 height 66
click at [987, 682] on button "Complete Warranty Registration" at bounding box center [1004, 665] width 416 height 46
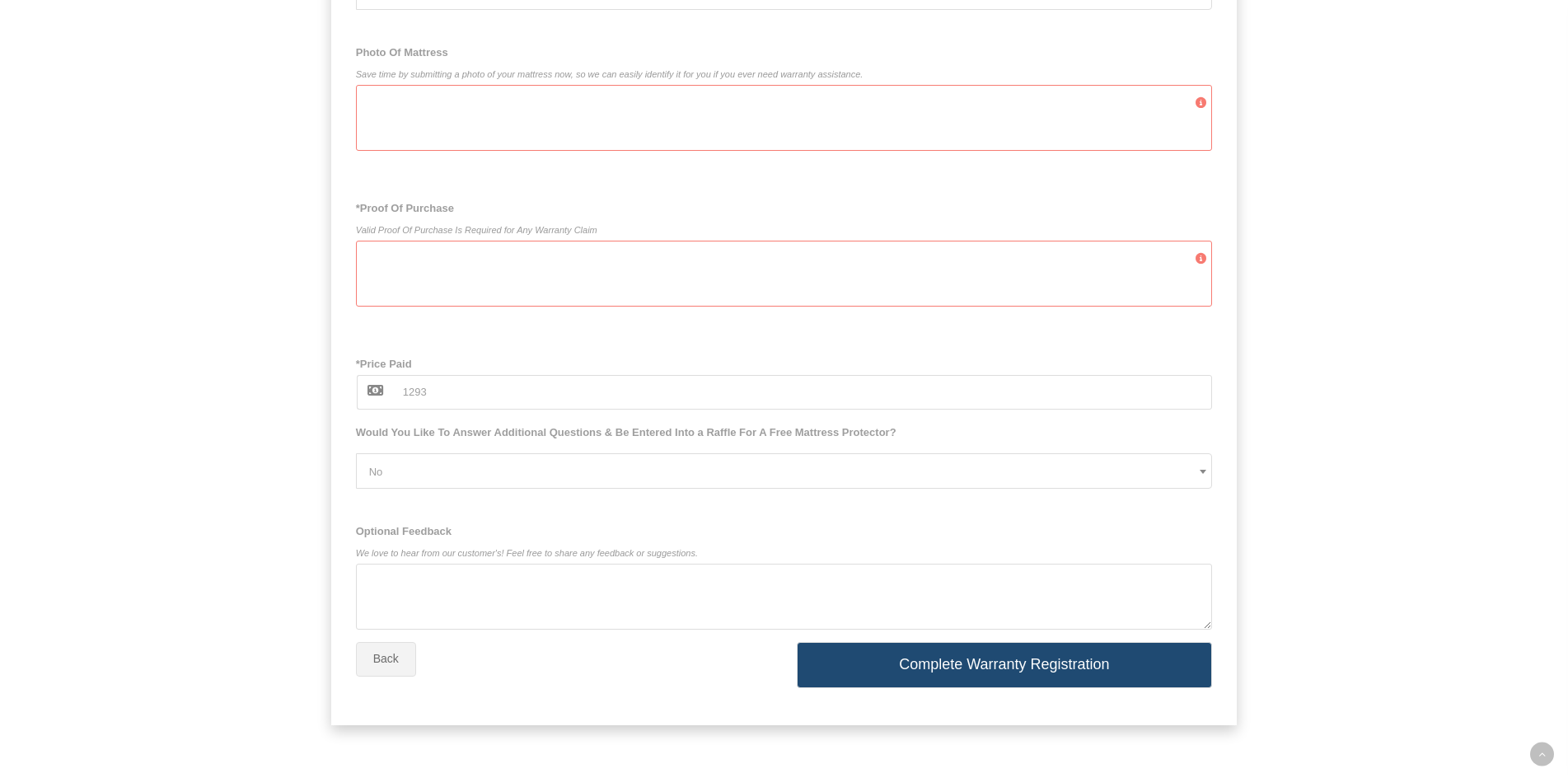
click at [373, 668] on button "Back" at bounding box center [386, 659] width 60 height 34
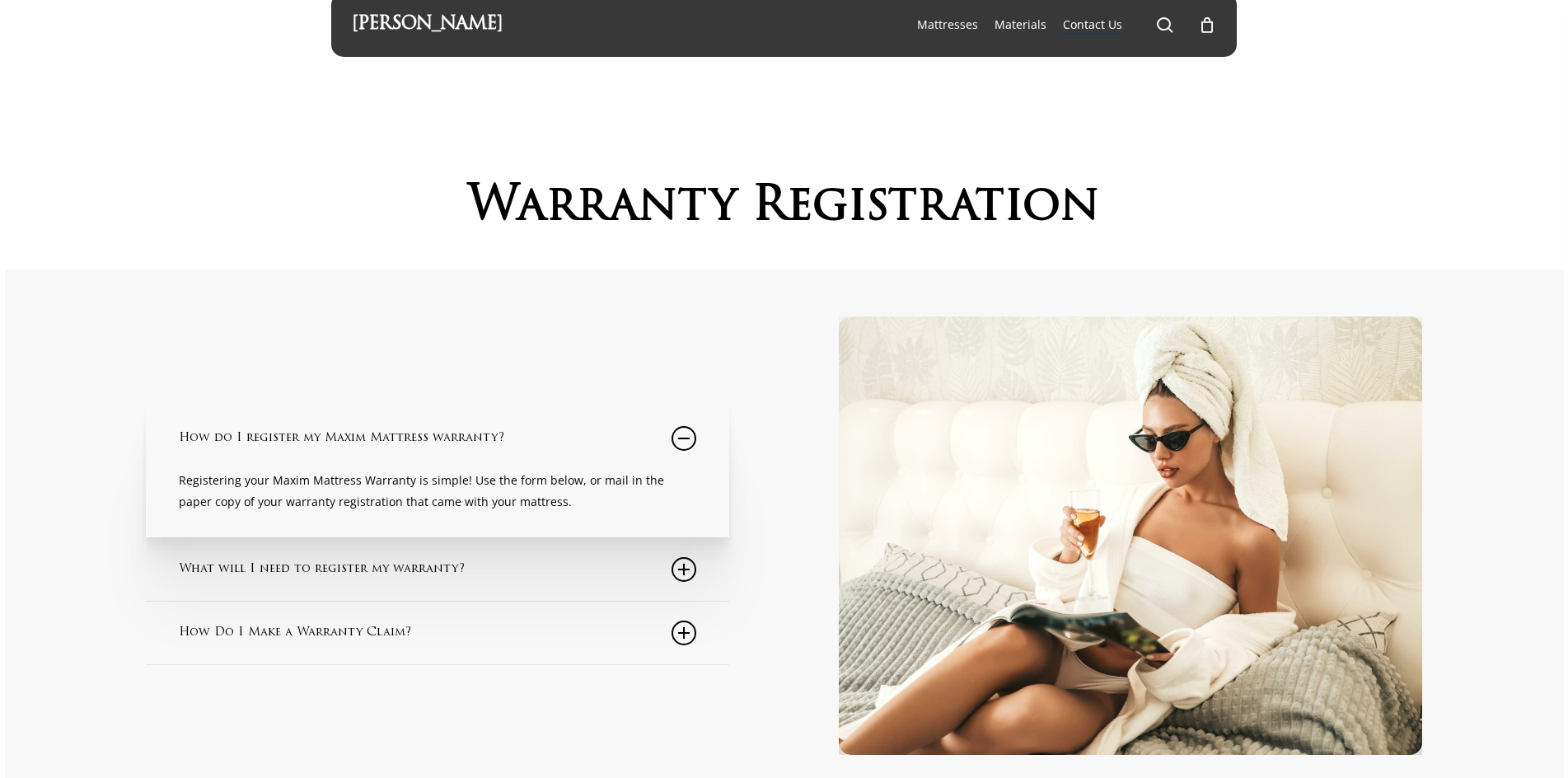
scroll to position [0, 0]
